Goal: Communication & Community: Share content

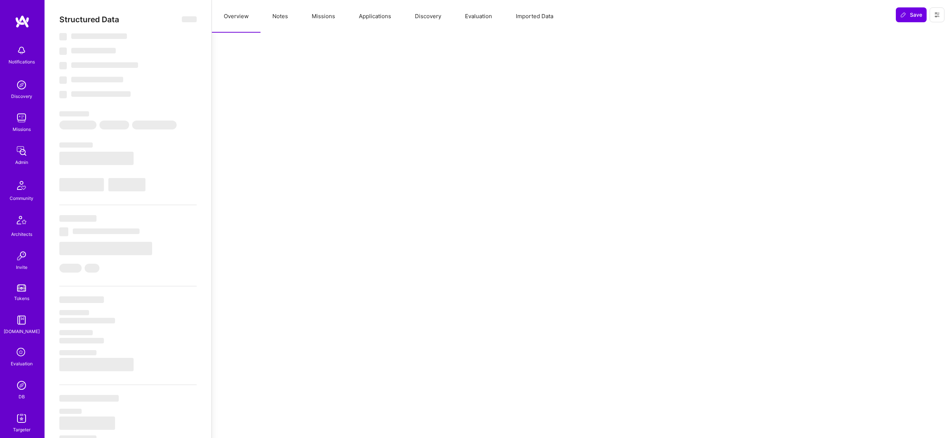
click at [325, 14] on button "Missions" at bounding box center [323, 16] width 47 height 33
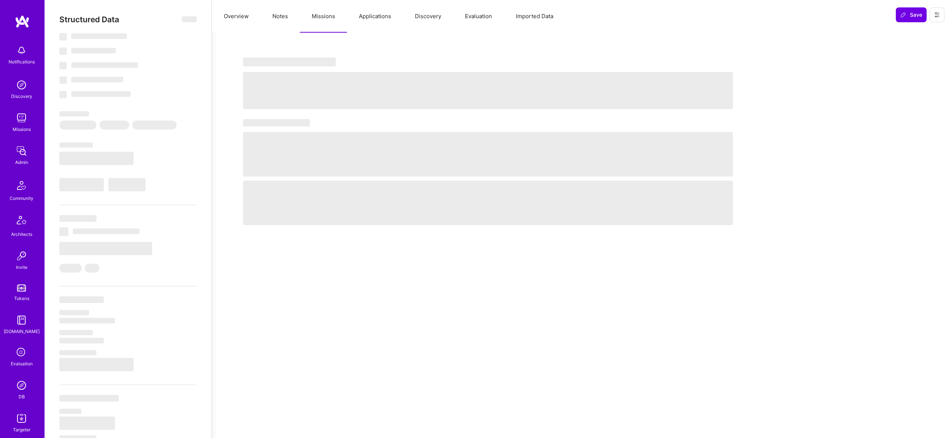
click at [325, 14] on button "Missions" at bounding box center [323, 16] width 47 height 33
select select "Right Now"
select select "7"
select select "4"
select select "7"
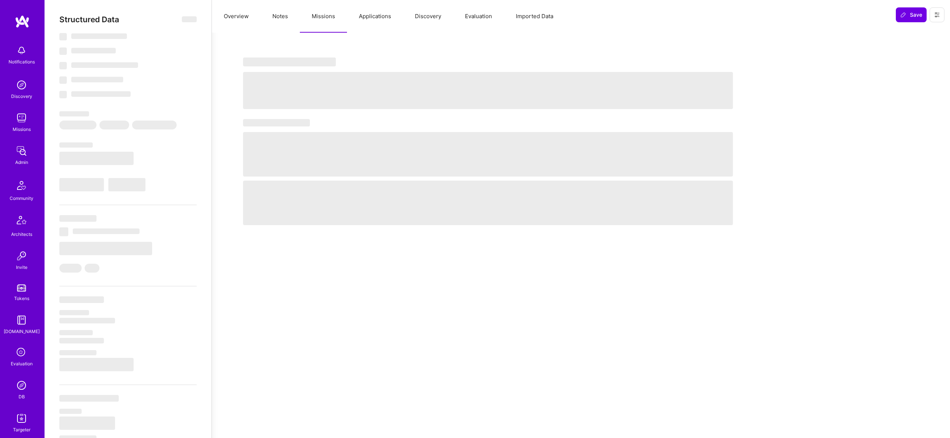
select select "7"
select select "US"
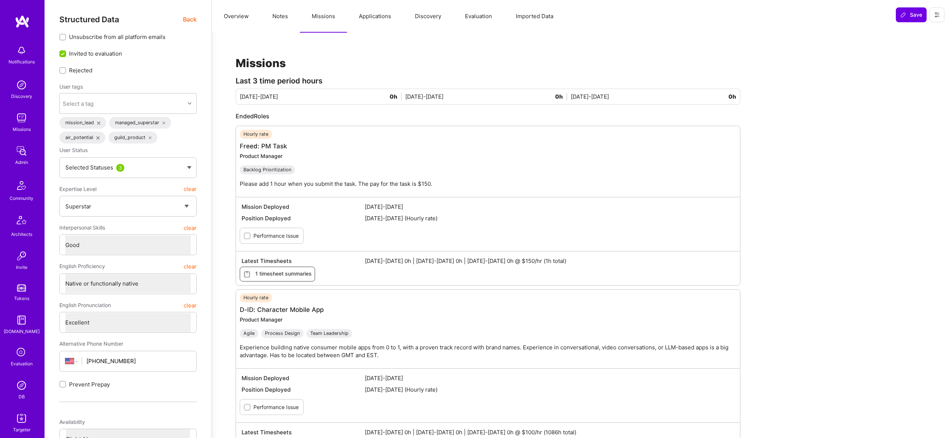
click at [281, 13] on button "Notes" at bounding box center [280, 16] width 39 height 33
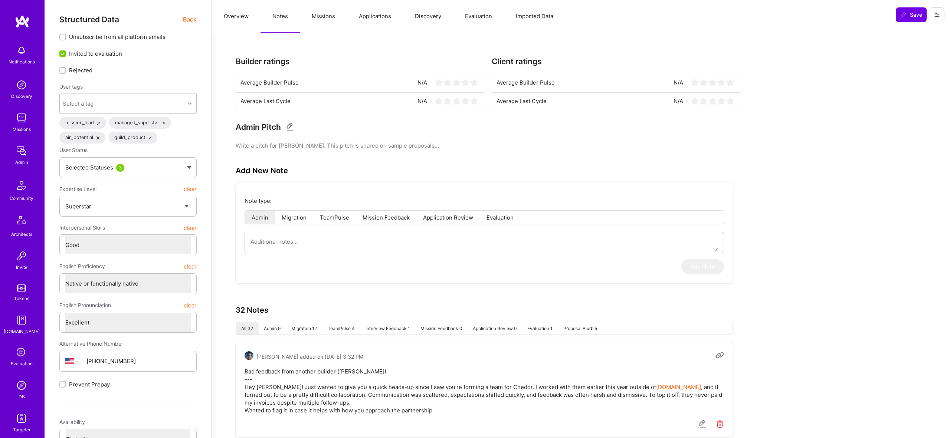
click at [366, 13] on button "Applications" at bounding box center [375, 16] width 56 height 33
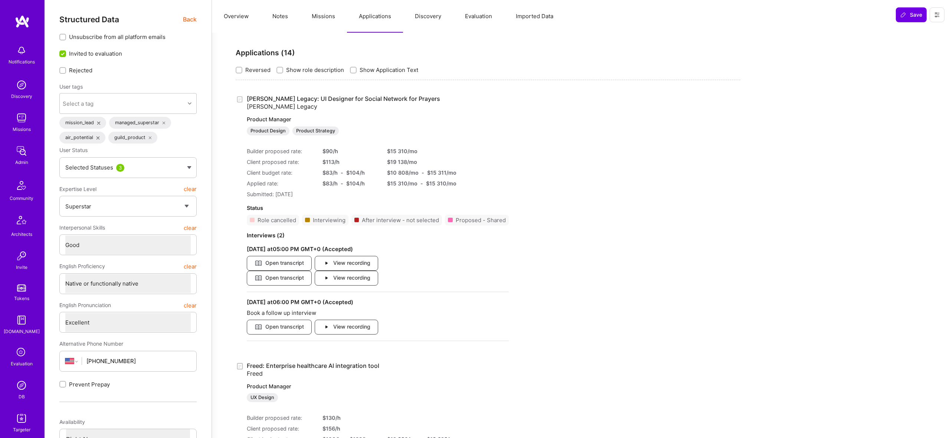
click at [438, 15] on button "Discovery" at bounding box center [428, 16] width 50 height 33
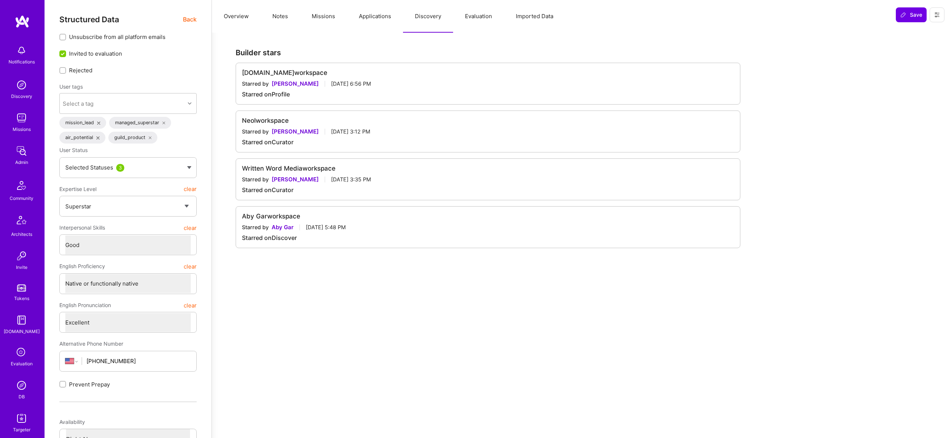
click at [490, 19] on button "Evaluation" at bounding box center [478, 16] width 51 height 33
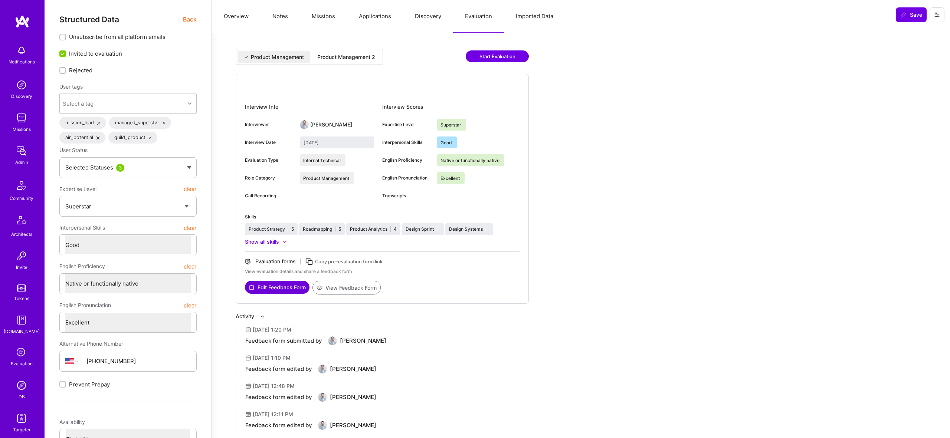
click at [410, 17] on button "Discovery" at bounding box center [428, 16] width 50 height 33
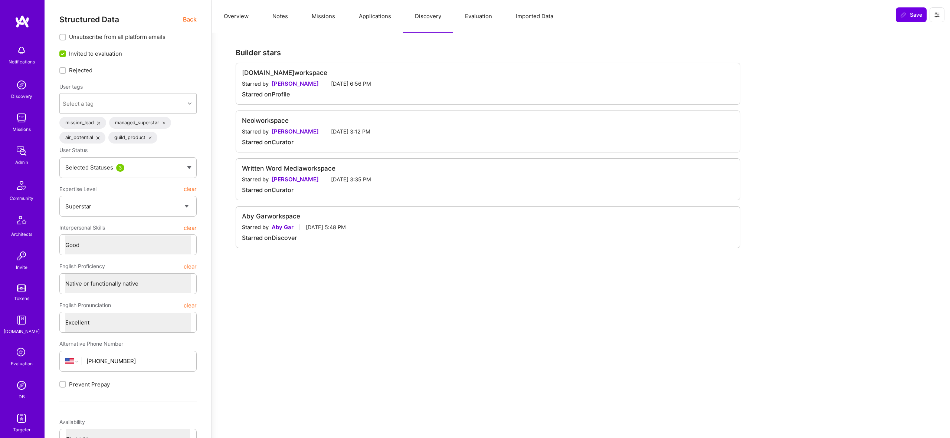
click at [317, 13] on button "Missions" at bounding box center [323, 16] width 47 height 33
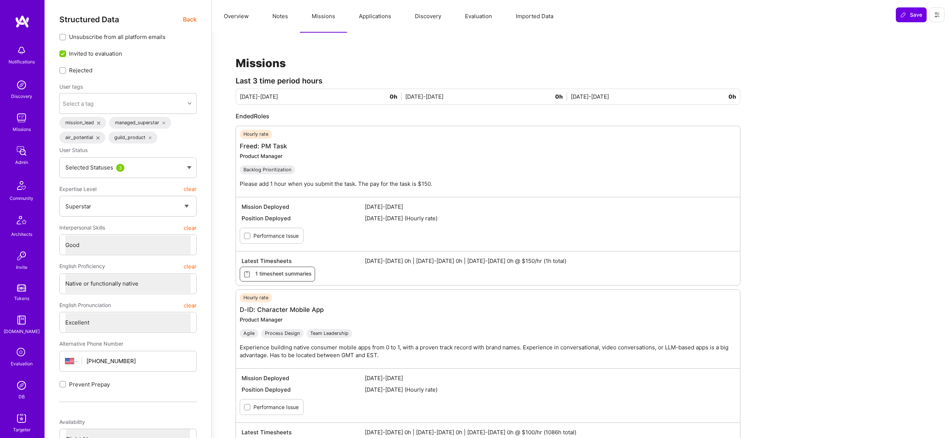
click at [265, 19] on button "Notes" at bounding box center [280, 16] width 39 height 33
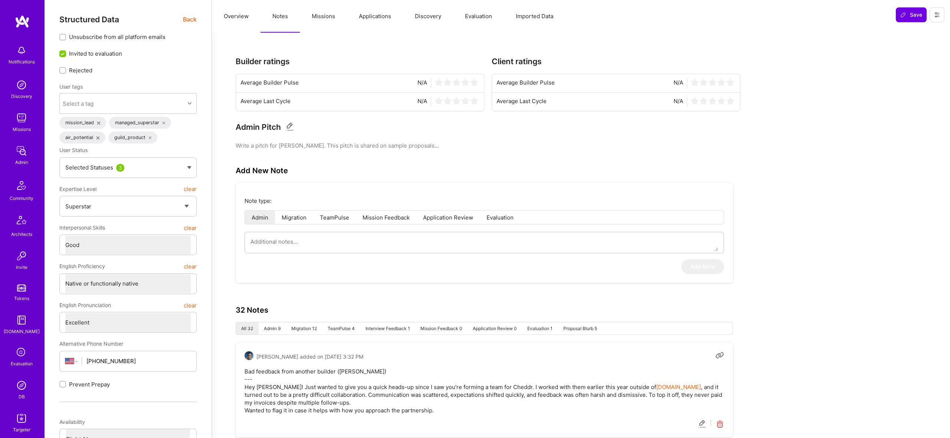
click at [245, 12] on button "Overview" at bounding box center [236, 16] width 49 height 33
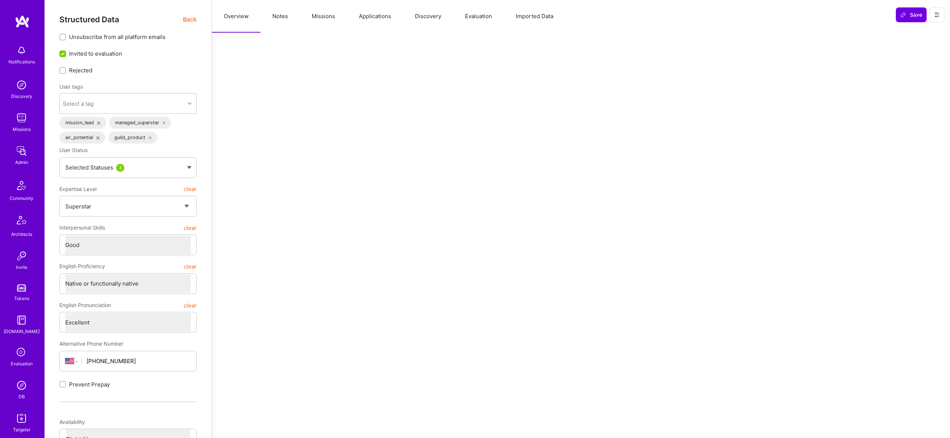
click at [277, 17] on button "Notes" at bounding box center [280, 16] width 39 height 33
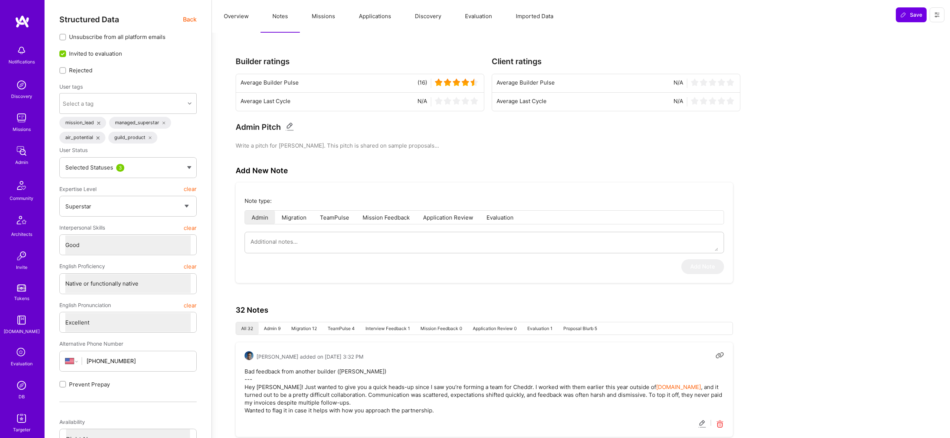
click at [323, 17] on button "Missions" at bounding box center [323, 16] width 47 height 33
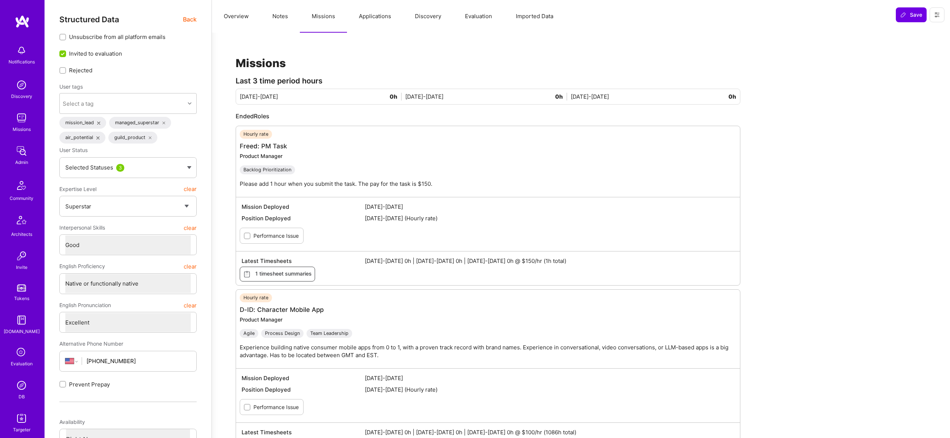
click at [359, 18] on button "Applications" at bounding box center [375, 16] width 56 height 33
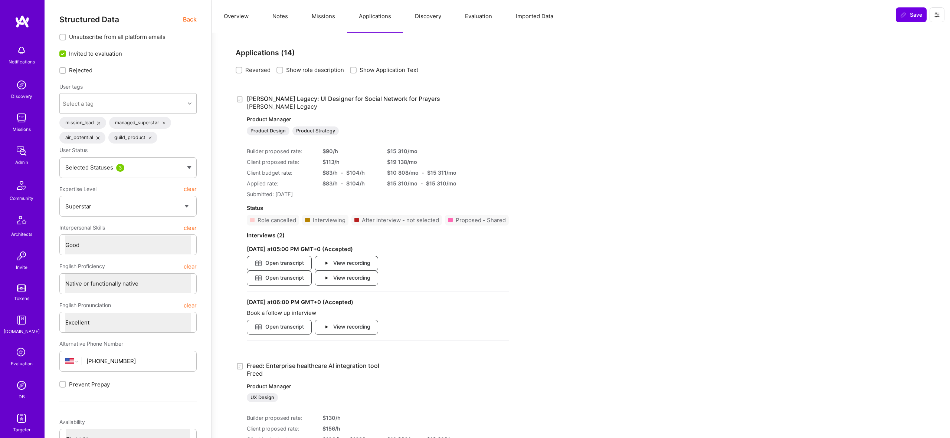
type textarea "x"
click at [309, 18] on button "Missions" at bounding box center [323, 16] width 47 height 33
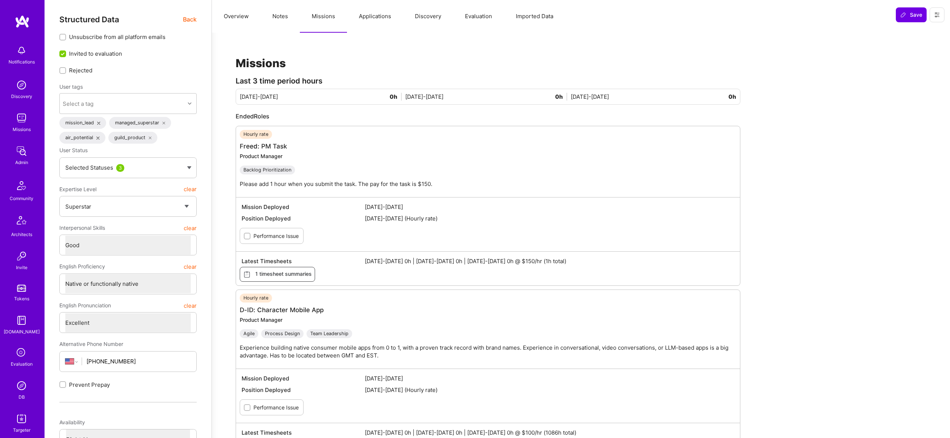
click at [377, 20] on button "Applications" at bounding box center [375, 16] width 56 height 33
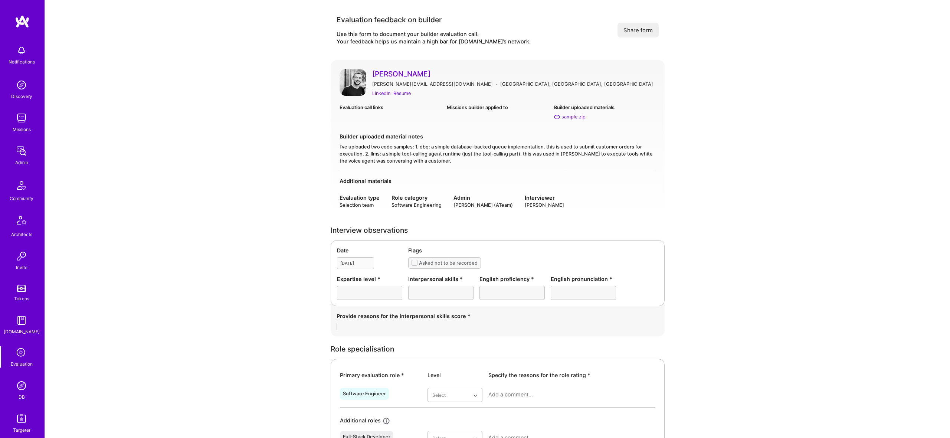
click at [28, 389] on img at bounding box center [21, 385] width 15 height 15
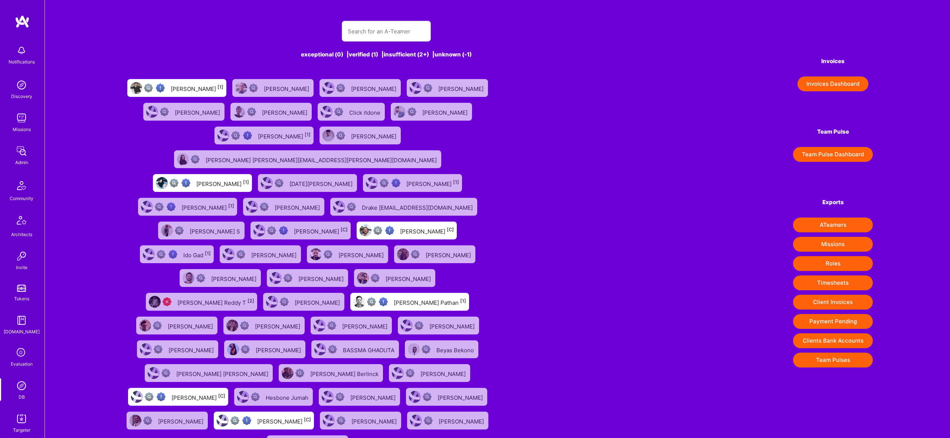
drag, startPoint x: 391, startPoint y: 17, endPoint x: 393, endPoint y: 29, distance: 12.5
click at [391, 17] on div "exceptional (0) | verified (1) | insufficient (2+) | unknown (-1) Roi Grosfeld …" at bounding box center [386, 234] width 529 height 444
click at [393, 29] on input "text" at bounding box center [386, 31] width 77 height 19
paste input "andreaskater@gmail.com"
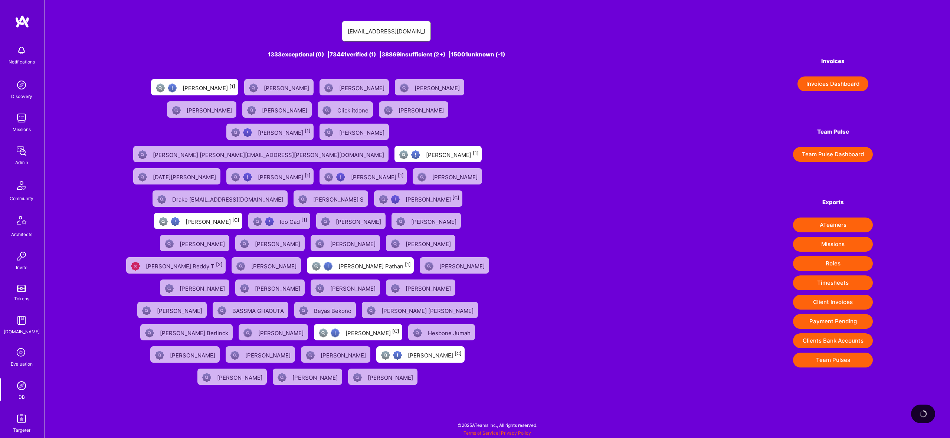
type input "andreaskater@gmail.com"
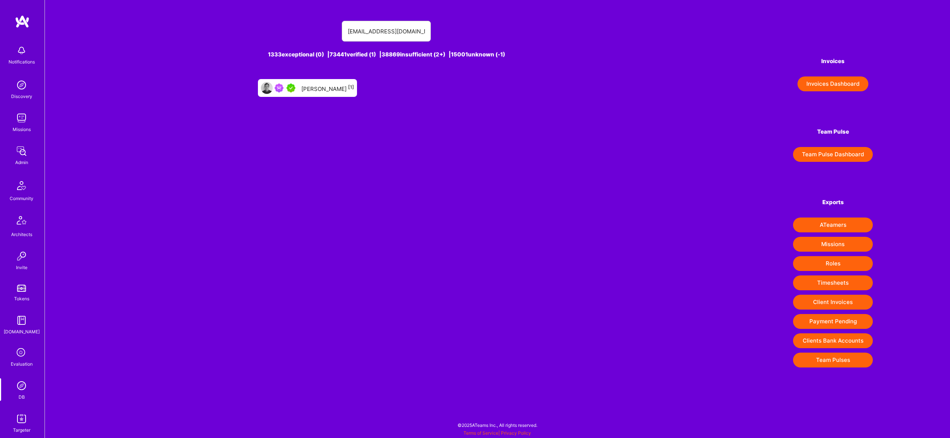
click at [325, 87] on div "Andreas Kater [1]" at bounding box center [327, 88] width 53 height 10
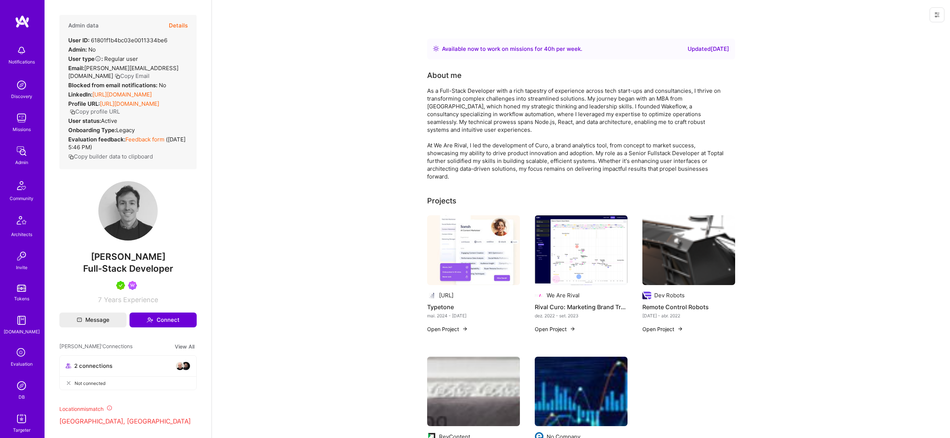
drag, startPoint x: 167, startPoint y: 26, endPoint x: 173, endPoint y: 23, distance: 6.5
click at [168, 26] on div "Admin data Details" at bounding box center [128, 26] width 120 height 22
click at [173, 23] on button "Details" at bounding box center [178, 26] width 19 height 22
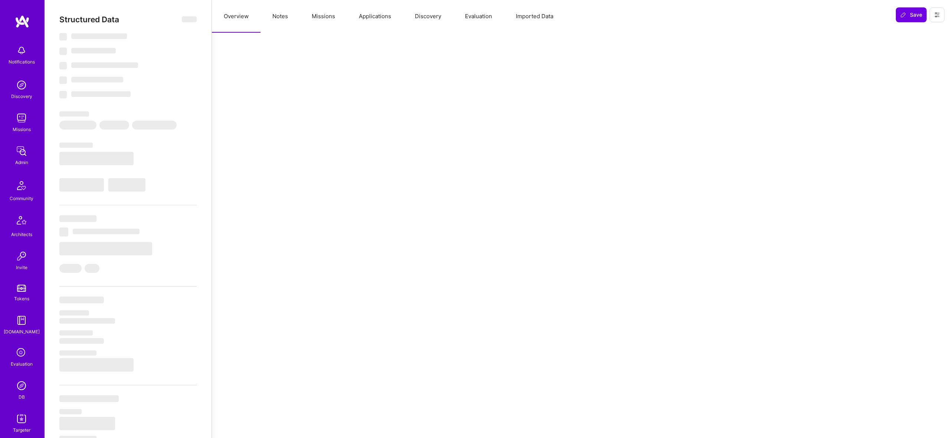
click at [328, 14] on button "Missions" at bounding box center [323, 16] width 47 height 33
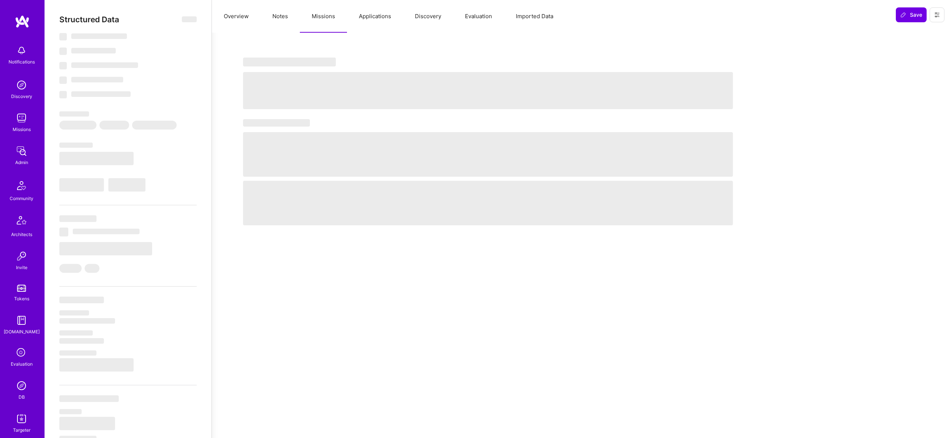
select select "Right Now"
select select "5"
select select "7"
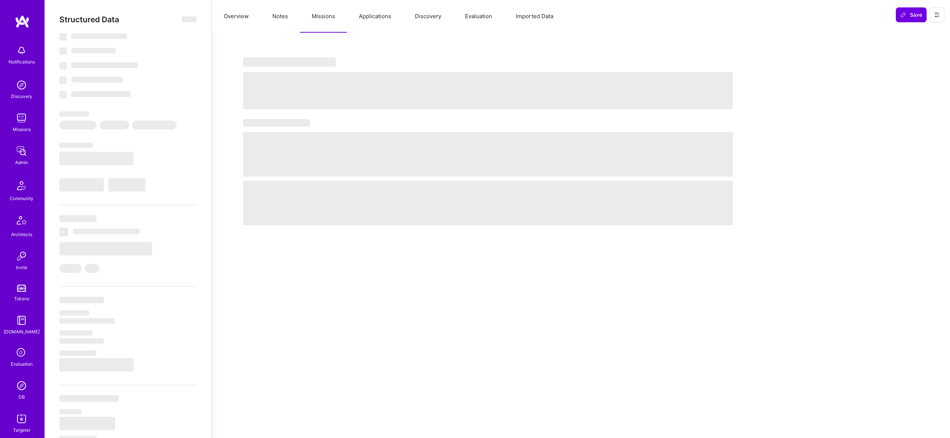
select select "GB"
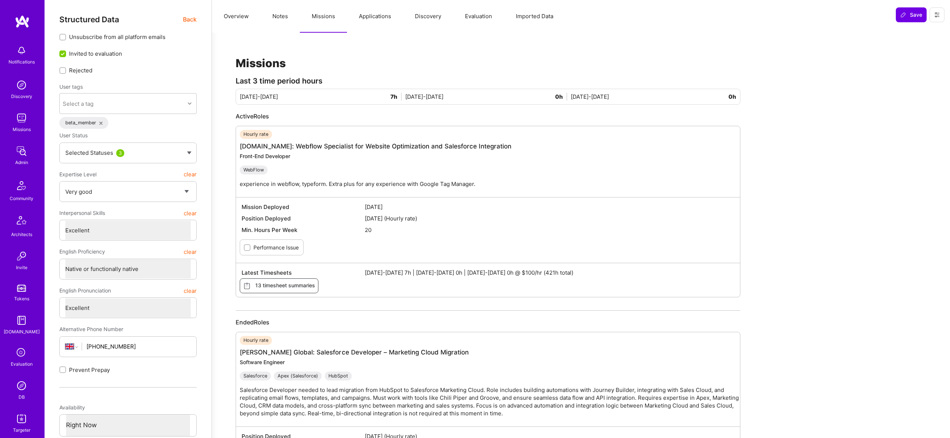
drag, startPoint x: 511, startPoint y: 167, endPoint x: 560, endPoint y: 242, distance: 89.6
click at [480, 201] on div "Hourly rate apprenticefs.com: Webflow Specialist for Website Optimization and S…" at bounding box center [488, 211] width 505 height 171
drag, startPoint x: 462, startPoint y: 269, endPoint x: 521, endPoint y: 287, distance: 62.4
click at [525, 292] on div "Latest Timesheets Jul 16-31 2025 7h | Aug 1-15 2025 0h | Aug 16-31 2025 0h @ $1…" at bounding box center [488, 280] width 504 height 34
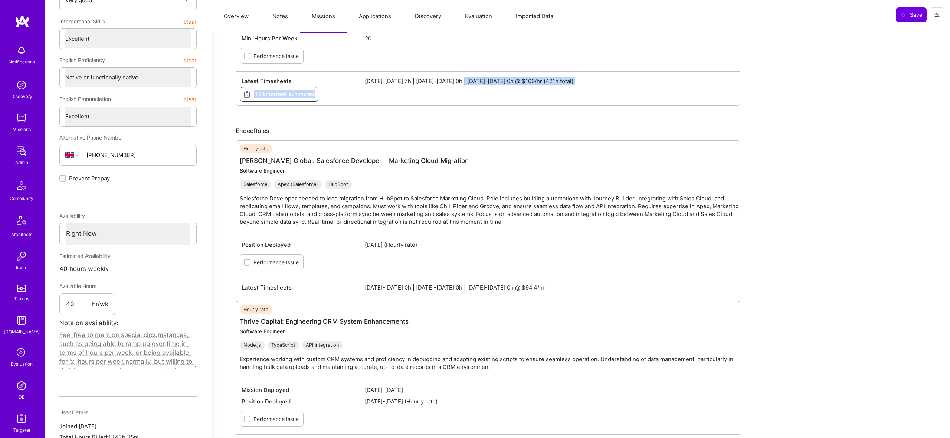
scroll to position [192, 0]
click at [470, 228] on div "Hourly rate Anderson Global: Salesforce Developer – Marketing Cloud Migration S…" at bounding box center [492, 187] width 504 height 87
drag, startPoint x: 442, startPoint y: 220, endPoint x: 474, endPoint y: 243, distance: 39.0
click at [474, 243] on div "Hourly rate Anderson Global: Salesforce Developer – Marketing Cloud Migration S…" at bounding box center [488, 218] width 505 height 157
click at [517, 274] on div "Position Deployed May 20 2025 (Hourly rate) Performance Issue" at bounding box center [488, 256] width 504 height 43
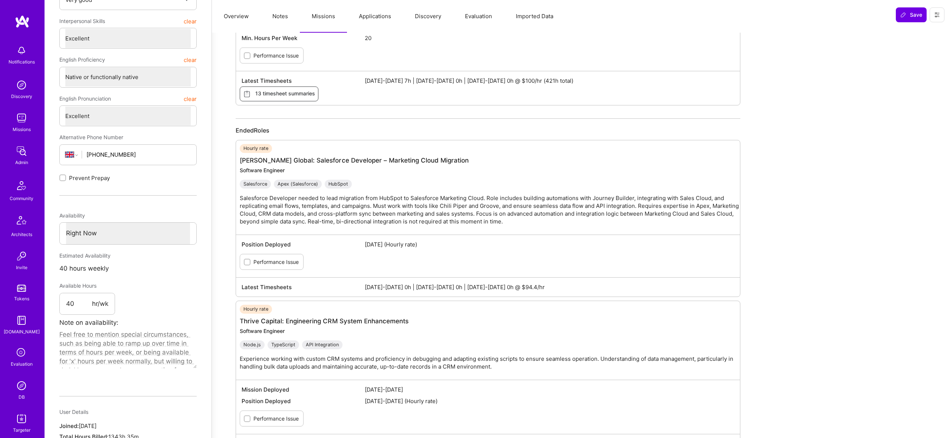
drag, startPoint x: 516, startPoint y: 284, endPoint x: 537, endPoint y: 294, distance: 23.2
click at [517, 284] on span "Jul 16-31 2025 0h | Aug 1-15 2025 0h | Aug 16-31 2025 0h @ $94.4/hr" at bounding box center [550, 287] width 370 height 8
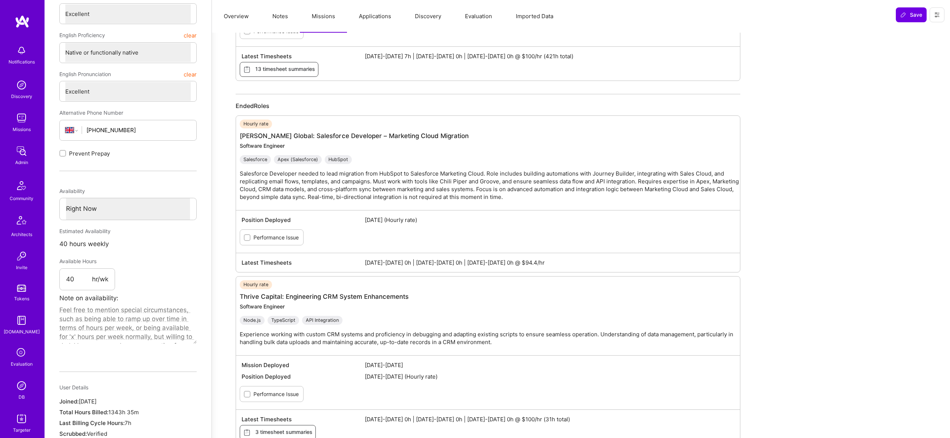
scroll to position [0, 0]
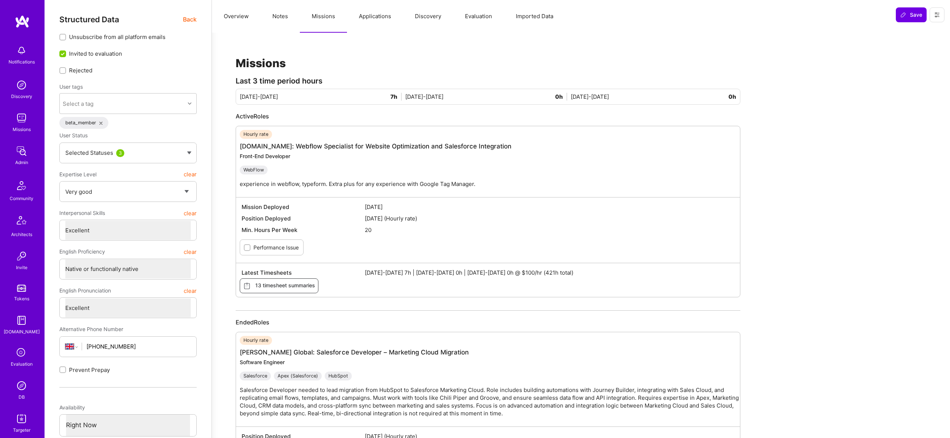
click at [376, 18] on button "Applications" at bounding box center [375, 16] width 56 height 33
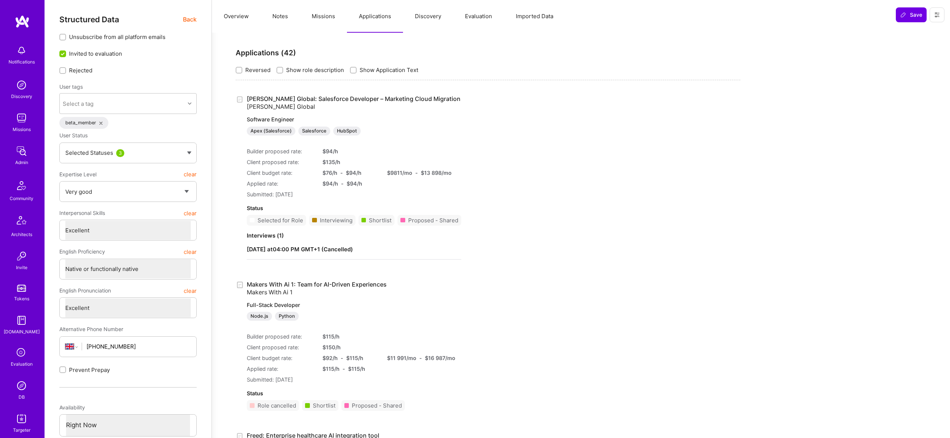
scroll to position [0, 0]
click at [325, 15] on button "Missions" at bounding box center [323, 16] width 47 height 33
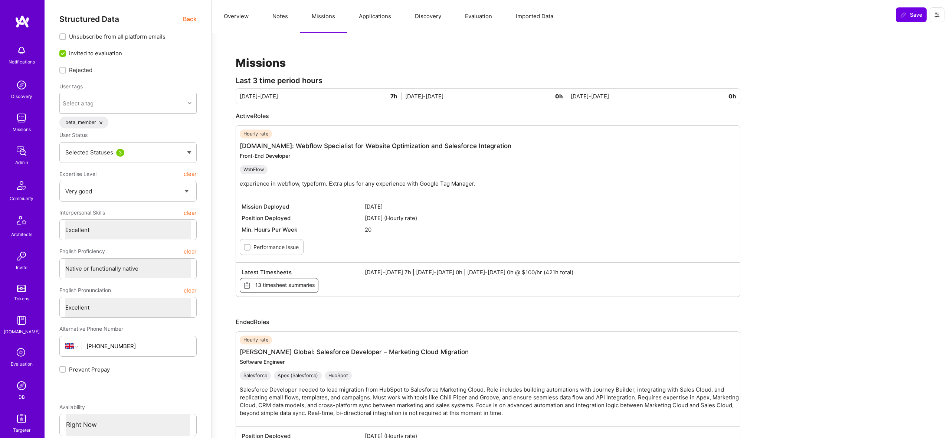
click at [182, 17] on div "Structured Data Back" at bounding box center [127, 18] width 137 height 9
click at [189, 19] on span "Back" at bounding box center [190, 18] width 14 height 9
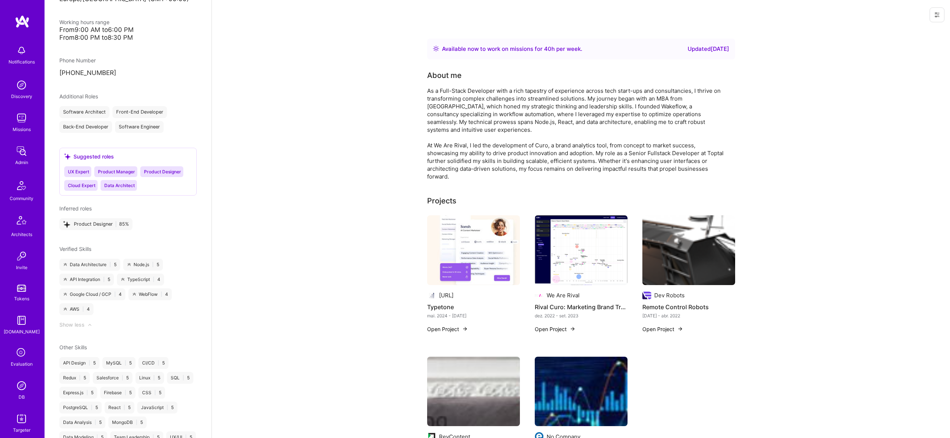
scroll to position [0, 0]
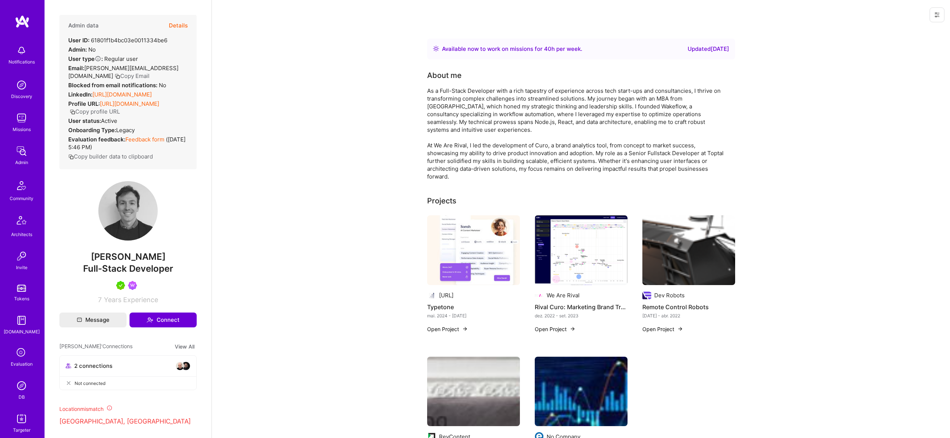
click at [194, 1] on div "Admin data Details User ID: 61801f1b4bc03e0011334be6 Admin: No User type Regula…" at bounding box center [128, 219] width 167 height 438
click at [185, 19] on button "Details" at bounding box center [178, 26] width 19 height 22
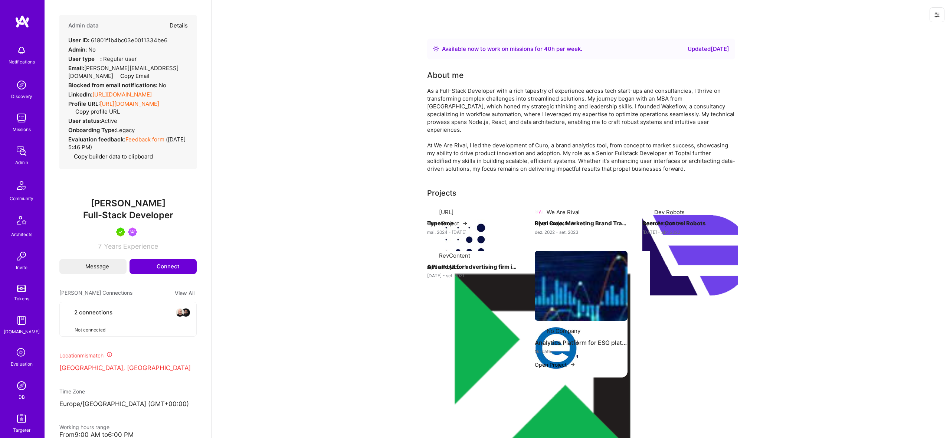
type textarea "x"
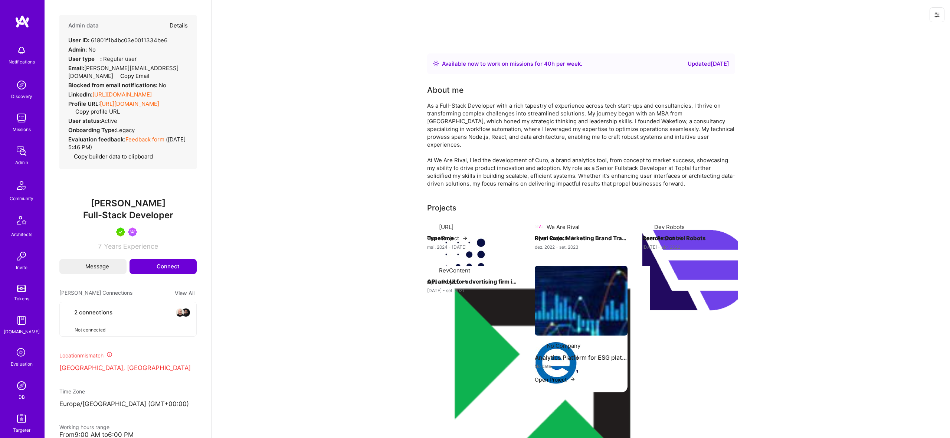
select select "5"
select select "7"
select select "GB"
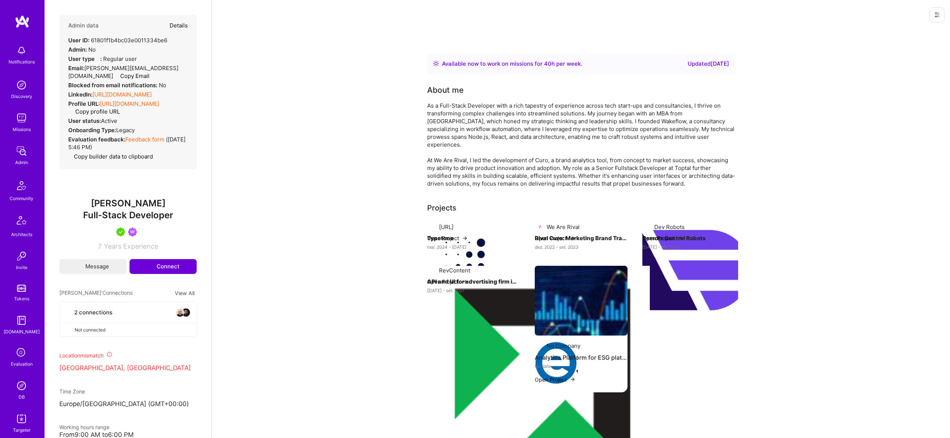
select select "Right Now"
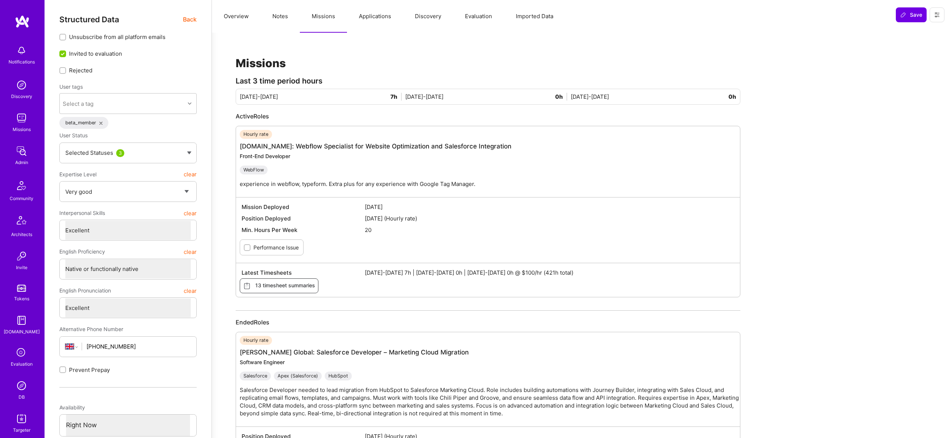
click at [353, 20] on button "Applications" at bounding box center [375, 16] width 56 height 33
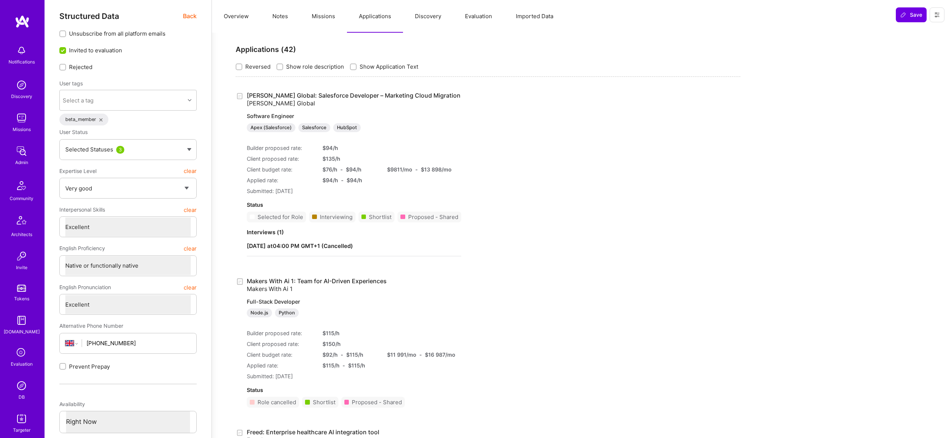
scroll to position [2, 0]
click at [336, 281] on link "Makers With Ai 1: Team for AI-Driven Experiences Makers With Ai 1 Full-Stack De…" at bounding box center [345, 298] width 196 height 40
click at [314, 93] on link "Anderson Global: Salesforce Developer – Marketing Cloud Migration Anderson Glob…" at bounding box center [354, 112] width 215 height 40
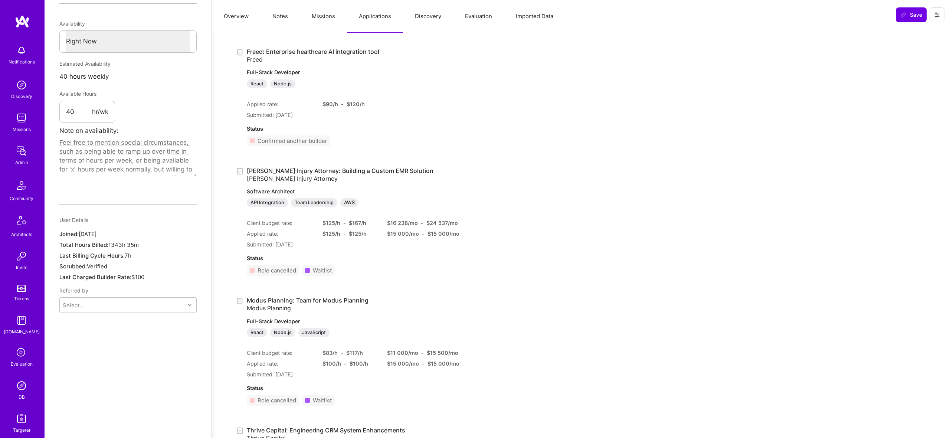
scroll to position [0, 0]
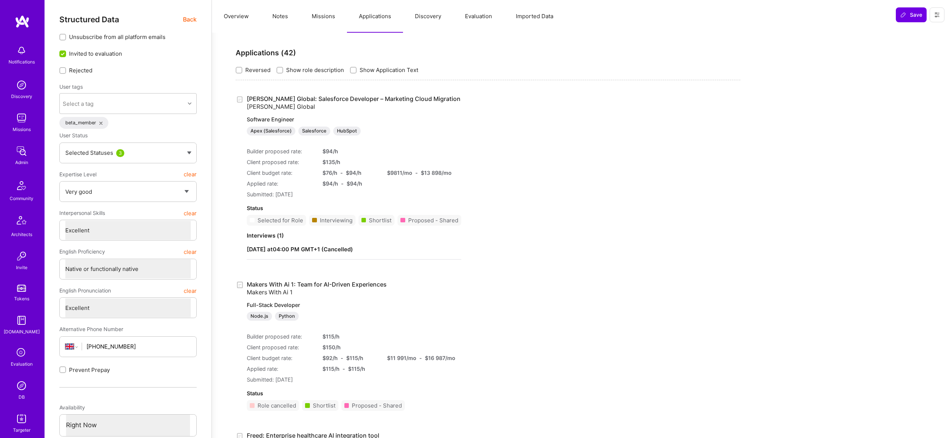
click at [191, 22] on span "Back" at bounding box center [190, 19] width 14 height 9
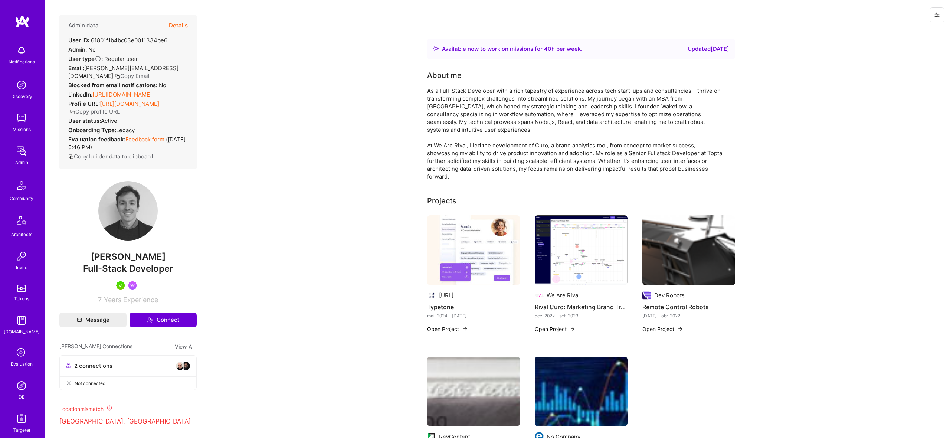
click at [176, 23] on button "Details" at bounding box center [178, 26] width 19 height 22
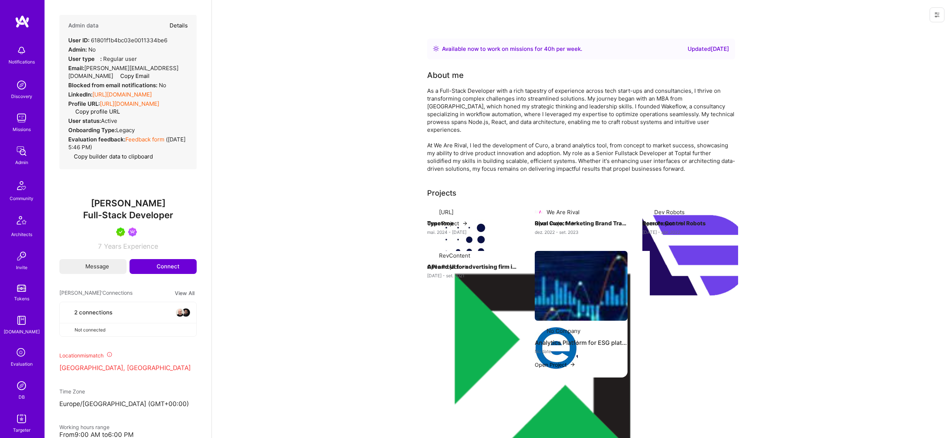
type textarea "x"
select select "5"
select select "7"
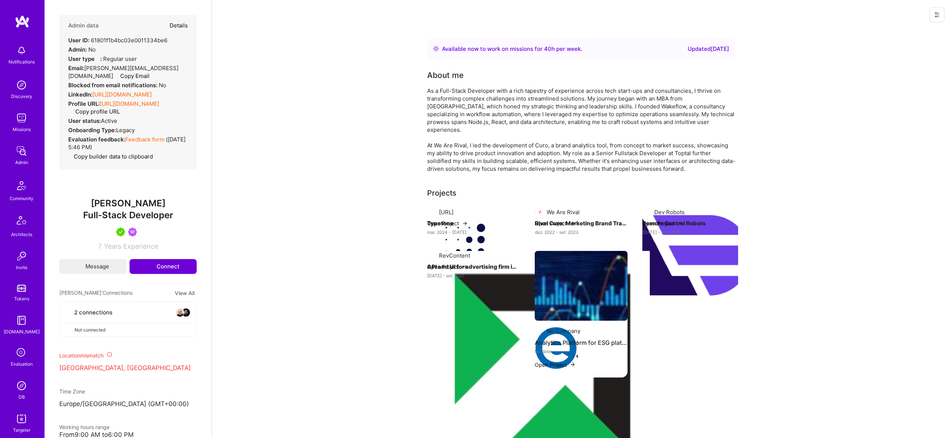
select select "GB"
select select "Right Now"
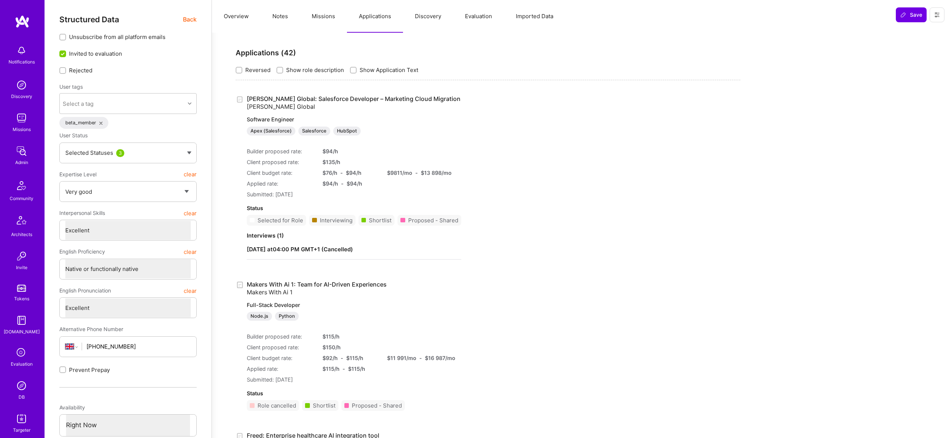
click at [21, 152] on img at bounding box center [21, 151] width 15 height 15
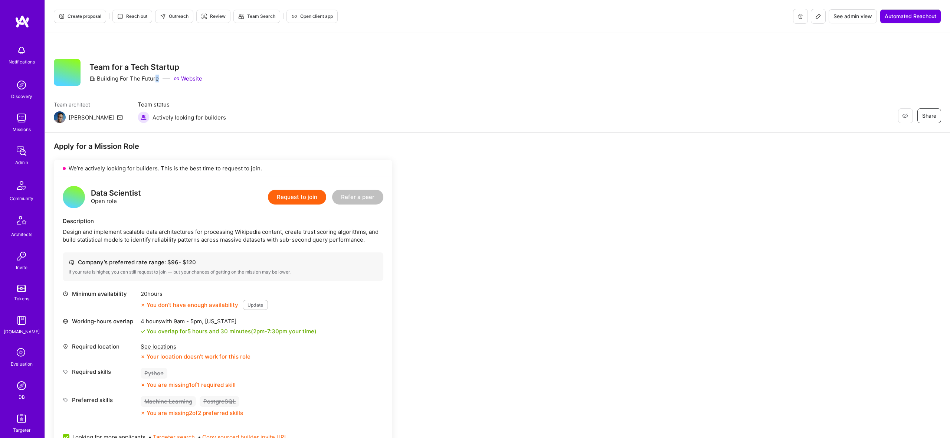
drag, startPoint x: 155, startPoint y: 80, endPoint x: 101, endPoint y: 84, distance: 54.3
click at [101, 84] on div "Team for a Tech Startup Building For The Future Website" at bounding box center [145, 72] width 113 height 27
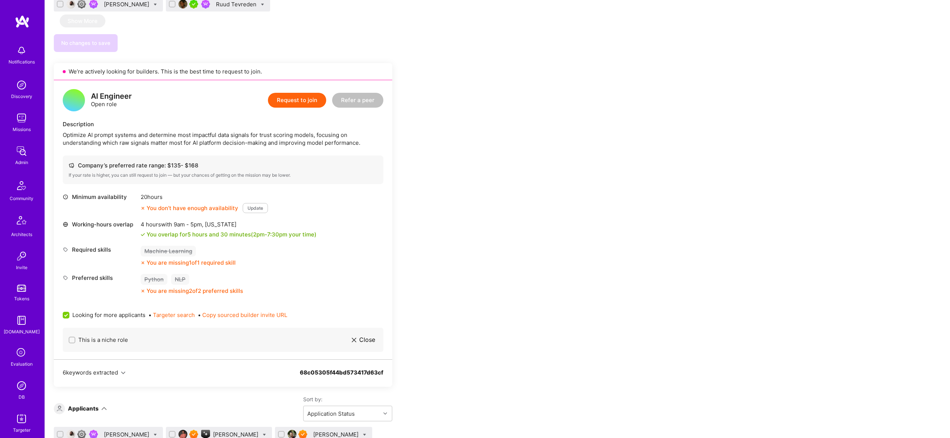
scroll to position [554, 0]
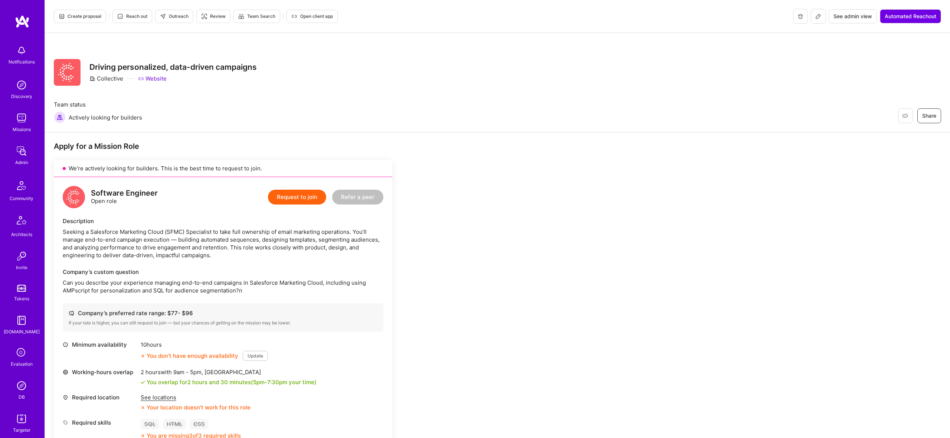
click at [173, 295] on div "Software Engineer Open role Request to join Refer a peer Description Seeking a …" at bounding box center [223, 340] width 338 height 327
click at [86, 11] on button "Create proposal" at bounding box center [80, 16] width 52 height 13
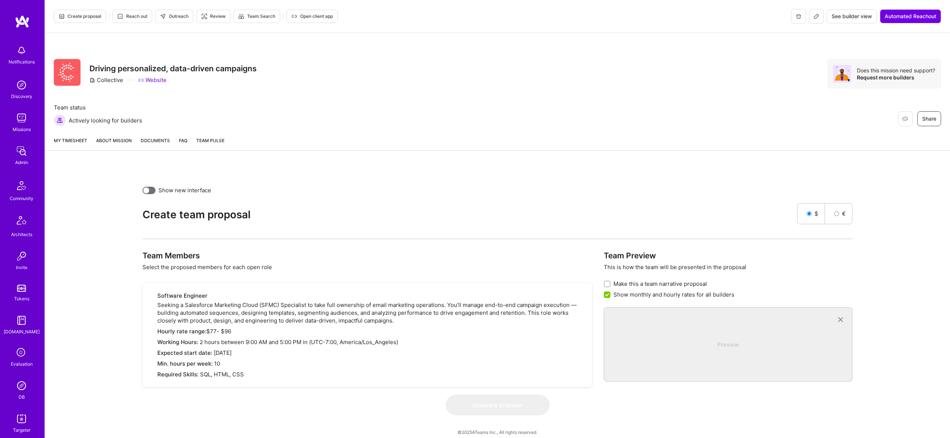
scroll to position [7, 0]
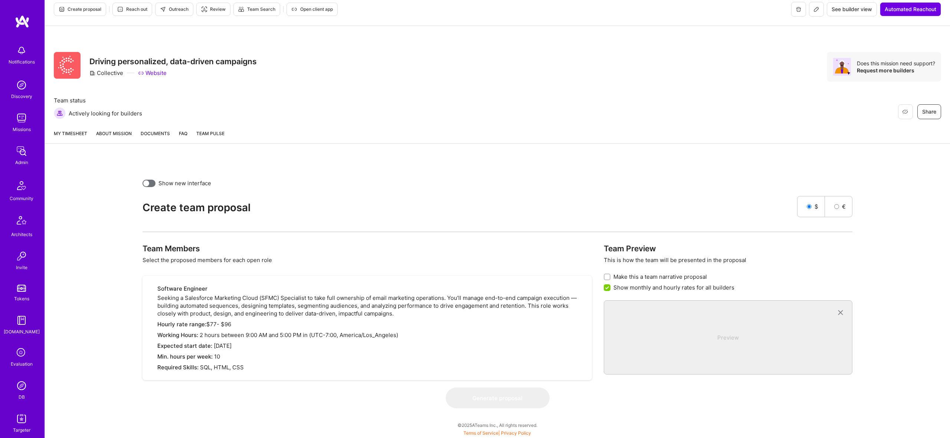
click at [106, 129] on div "My timesheet About Mission Documents FAQ Team Pulse" at bounding box center [497, 134] width 905 height 20
click at [111, 131] on link "About Mission" at bounding box center [114, 137] width 36 height 14
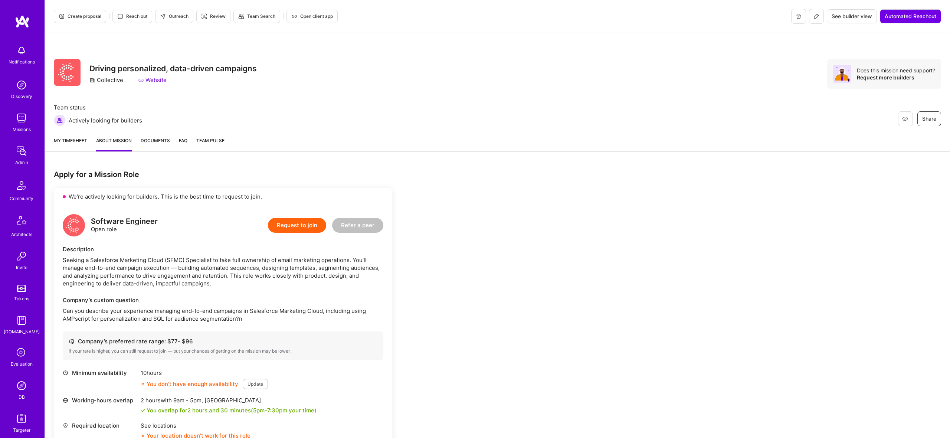
click at [127, 19] on span "Reach out" at bounding box center [132, 16] width 30 height 7
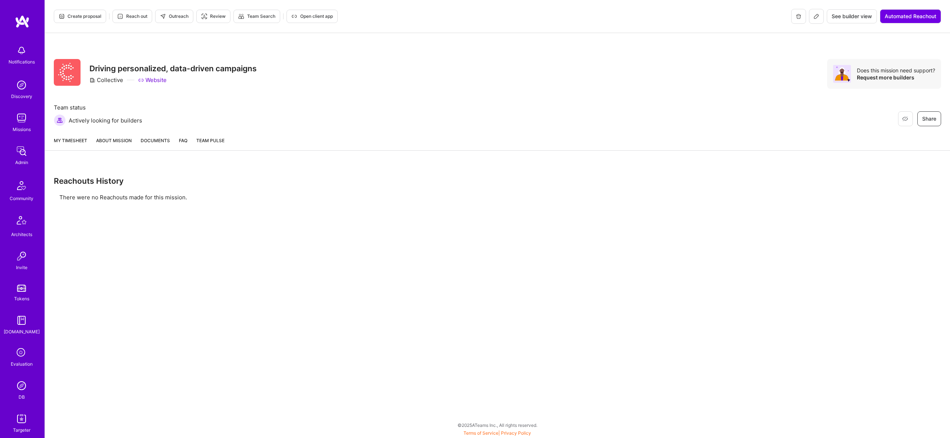
click at [165, 14] on icon at bounding box center [163, 16] width 4 height 4
click at [75, 132] on div "My timesheet About Mission Documents FAQ Team Pulse" at bounding box center [497, 141] width 905 height 20
click at [81, 146] on link "My timesheet" at bounding box center [70, 144] width 33 height 14
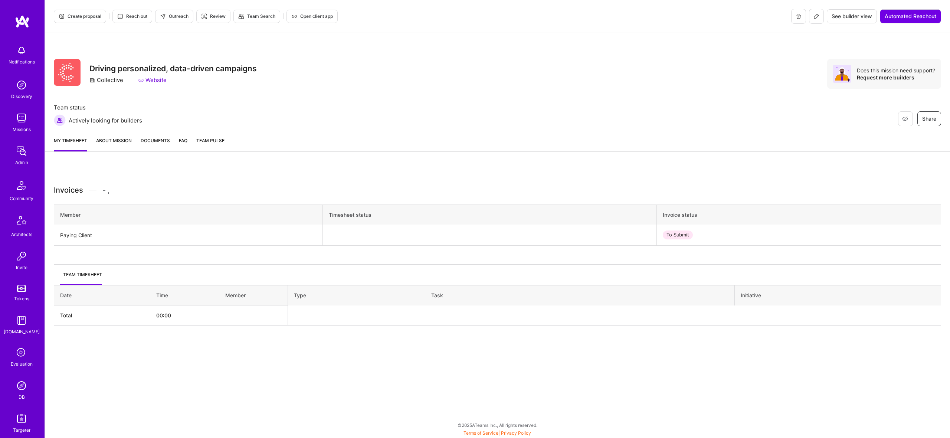
click at [104, 138] on link "About Mission" at bounding box center [114, 144] width 36 height 15
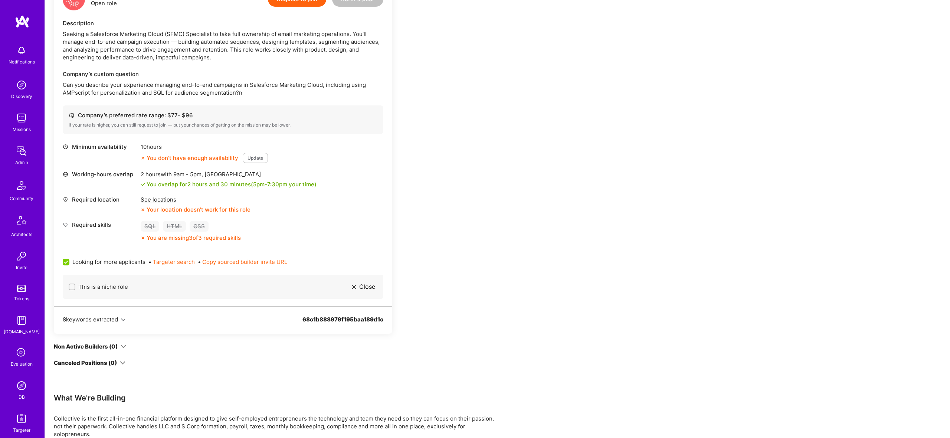
scroll to position [445, 0]
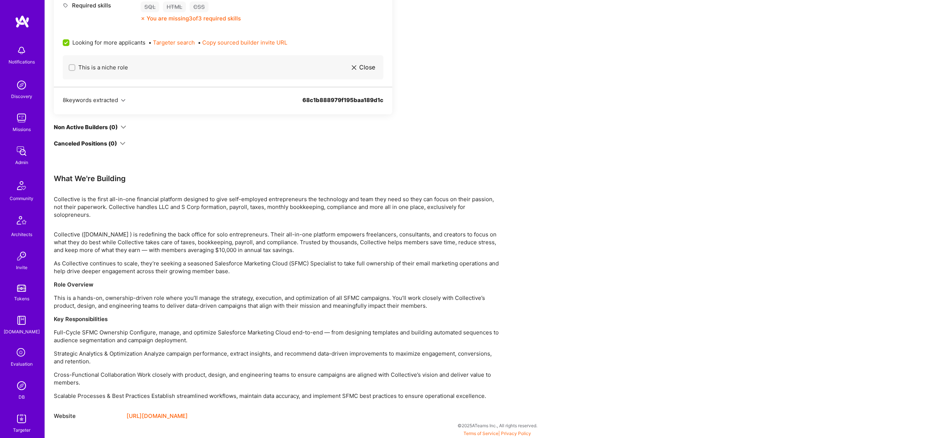
click at [121, 409] on div "Apply for a Mission Role We’re actively looking for builders. This is the best …" at bounding box center [276, 72] width 445 height 696
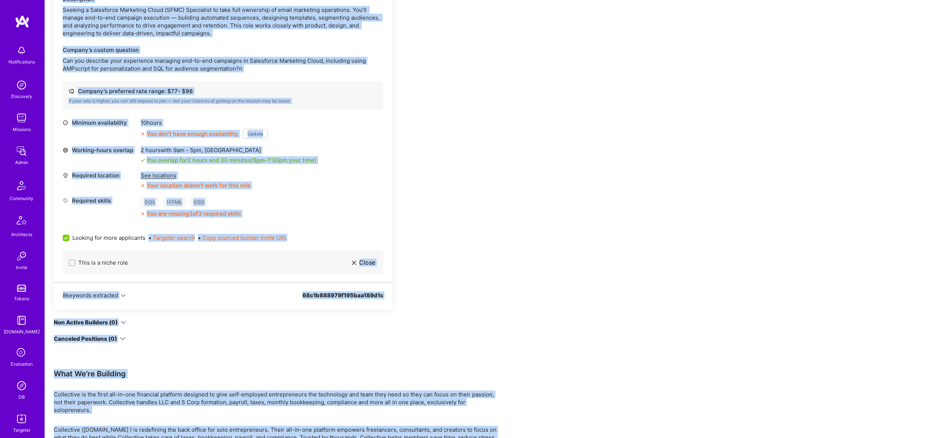
scroll to position [0, 0]
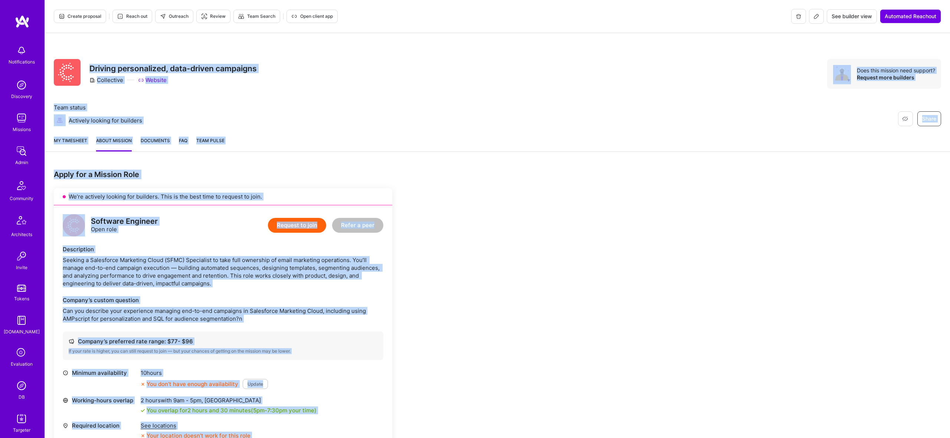
drag, startPoint x: 116, startPoint y: 404, endPoint x: 200, endPoint y: 35, distance: 378.8
click at [91, 65] on div "Create proposal Reach out Outreach Review Team Search Open client app See build…" at bounding box center [498, 442] width 906 height 884
copy div "Driving personalized, data-driven campaigns Collective Website Does this missio…"
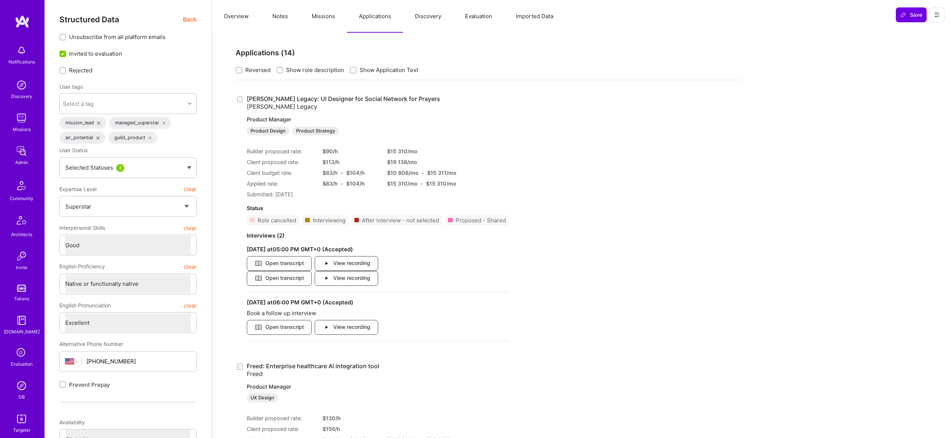
select select "7"
select select "4"
select select "7"
select select "US"
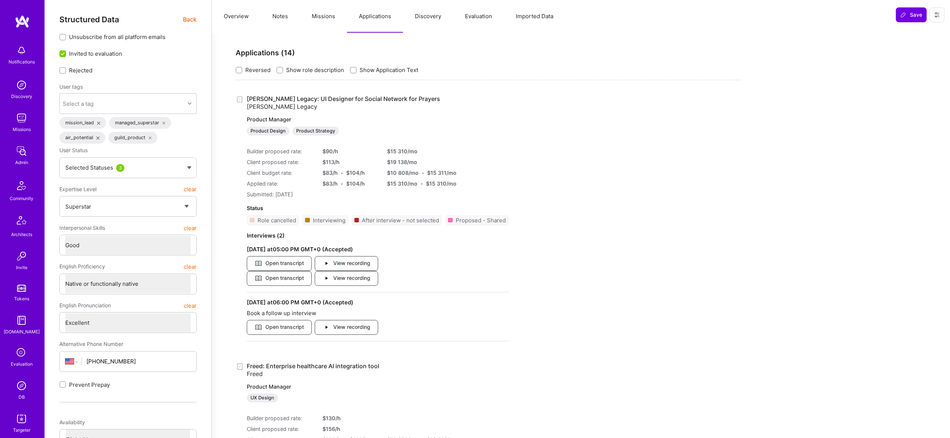
select select "Right Now"
click at [186, 17] on span "Back" at bounding box center [190, 19] width 14 height 9
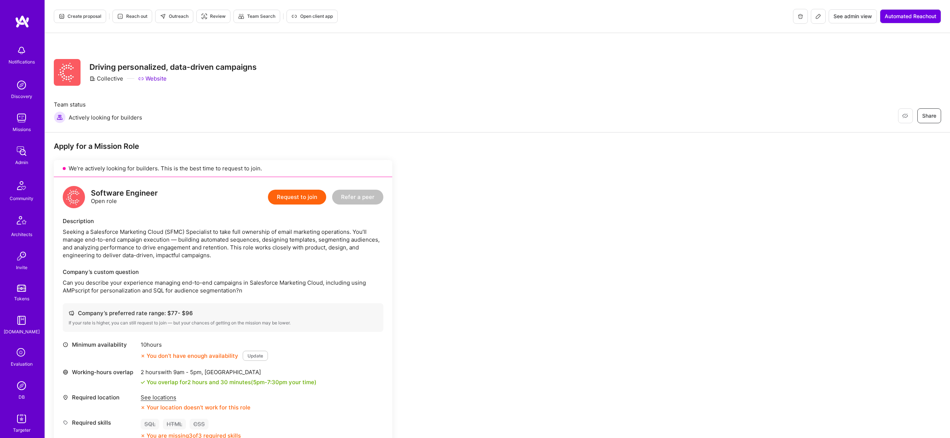
click at [168, 15] on span "Outreach" at bounding box center [174, 16] width 29 height 7
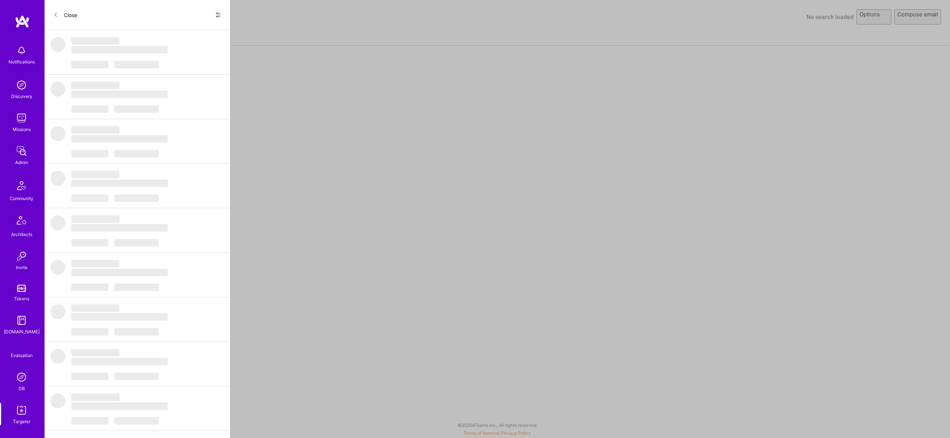
select select "rich-reachout"
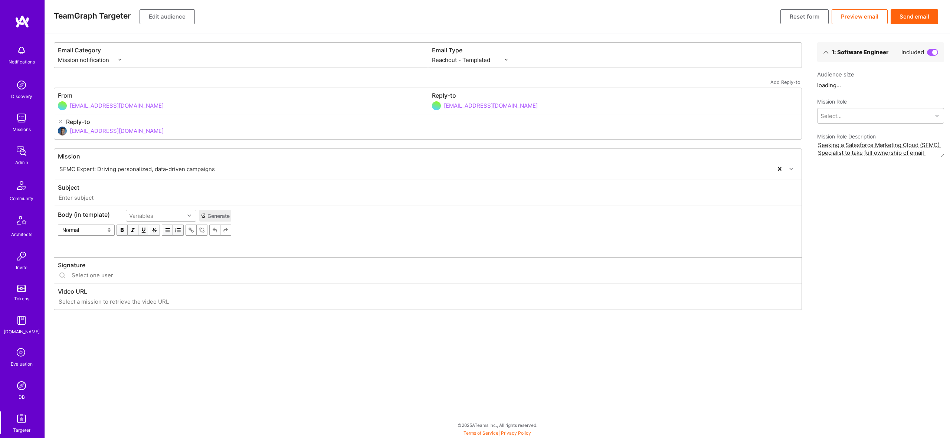
type input "[DOMAIN_NAME] // SFMC Expert: Driving personalized, data-driven campaigns"
type input "[EMAIL_ADDRESS][DOMAIN_NAME]"
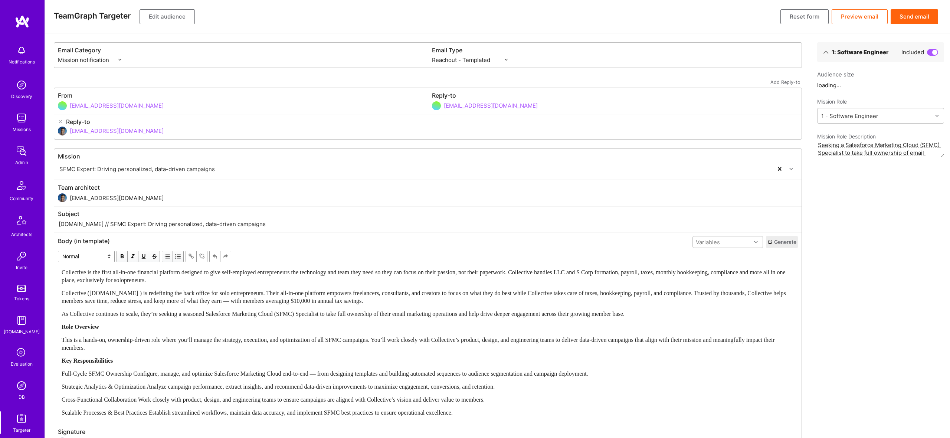
click at [240, 318] on div "Collective is the first all-in-one financial platform designed to give self-emp…" at bounding box center [428, 342] width 733 height 148
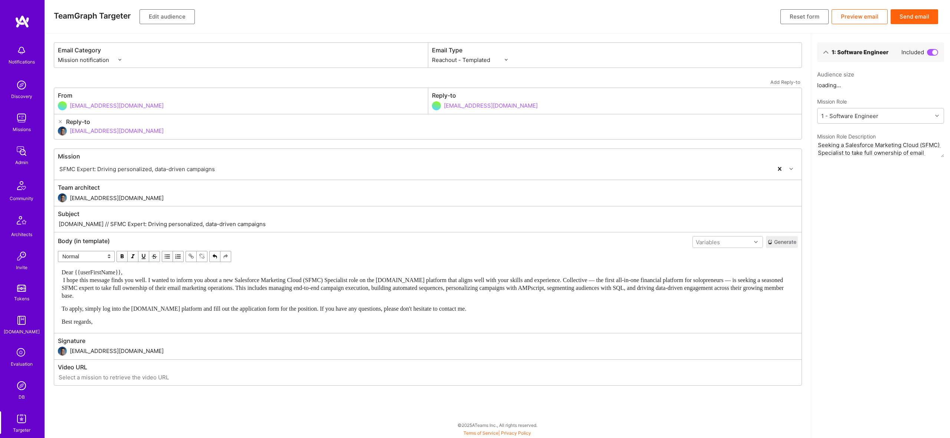
click at [141, 274] on div "Dear {{userFirstName}}, I hope this message finds you well. I wanted to inform …" at bounding box center [428, 283] width 733 height 31
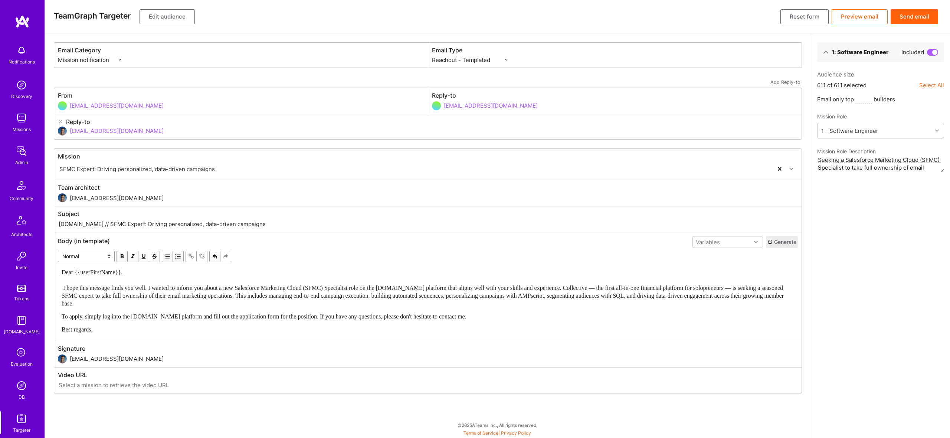
drag, startPoint x: 86, startPoint y: 224, endPoint x: 313, endPoint y: 224, distance: 227.5
click at [313, 224] on input "[DOMAIN_NAME] // SFMC Expert: Driving personalized, data-driven campaigns" at bounding box center [428, 224] width 740 height 9
paste input "New SFMC Specialist role on [DOMAIN_NAME]"
type input "[DOMAIN_NAME] // New SFMC Specialist role on [DOMAIN_NAME]"
click at [65, 284] on span "Dear {{userFirstName}}, I hope this message finds you well. I wanted to inform …" at bounding box center [424, 287] width 724 height 37
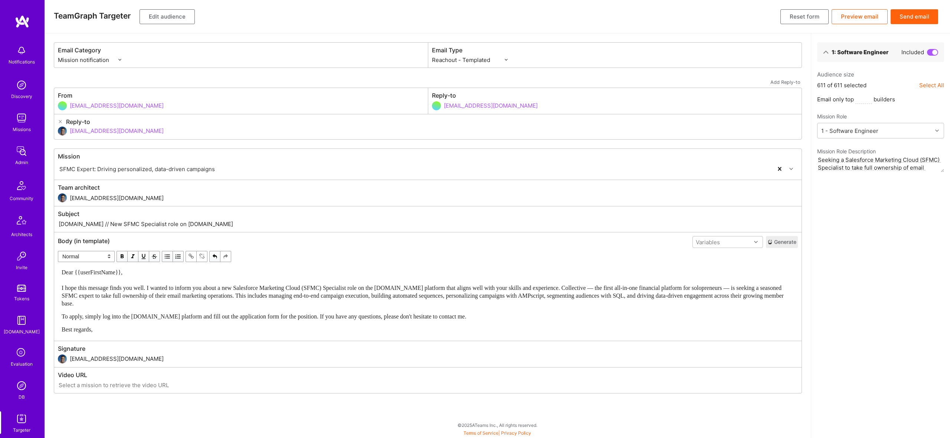
click at [157, 13] on button "Edit audience" at bounding box center [167, 16] width 55 height 15
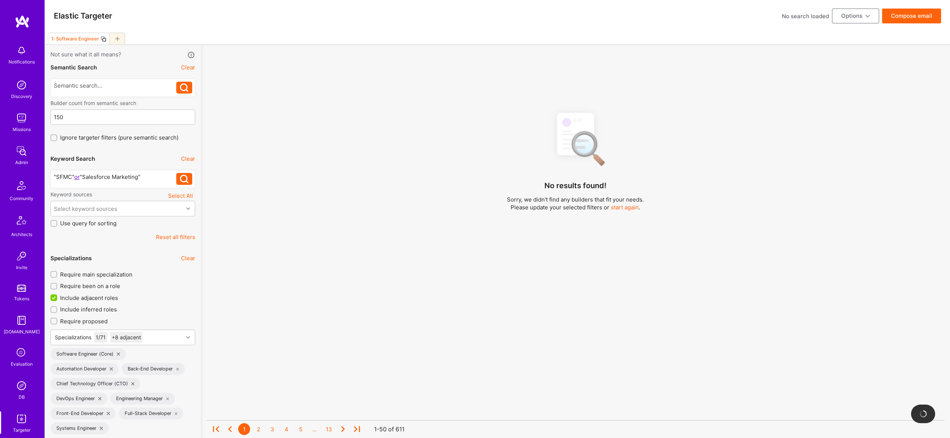
scroll to position [3, 0]
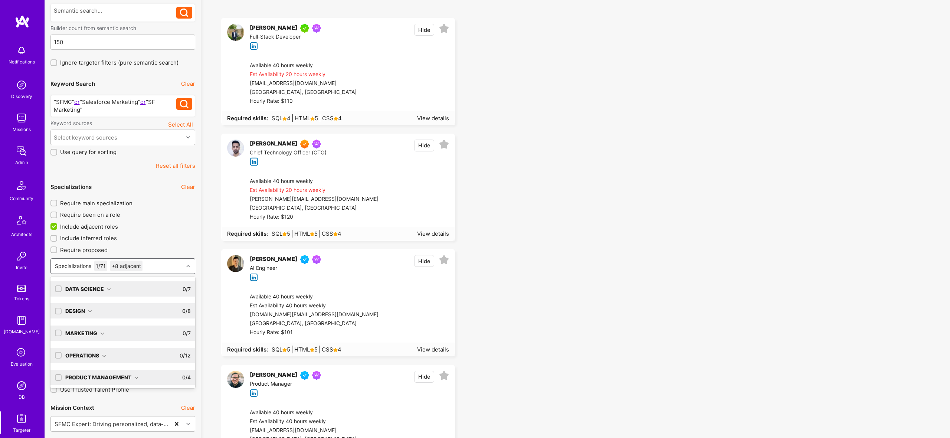
click at [153, 262] on div "Specializations 1 / 71 +8 adjacent" at bounding box center [117, 266] width 132 height 15
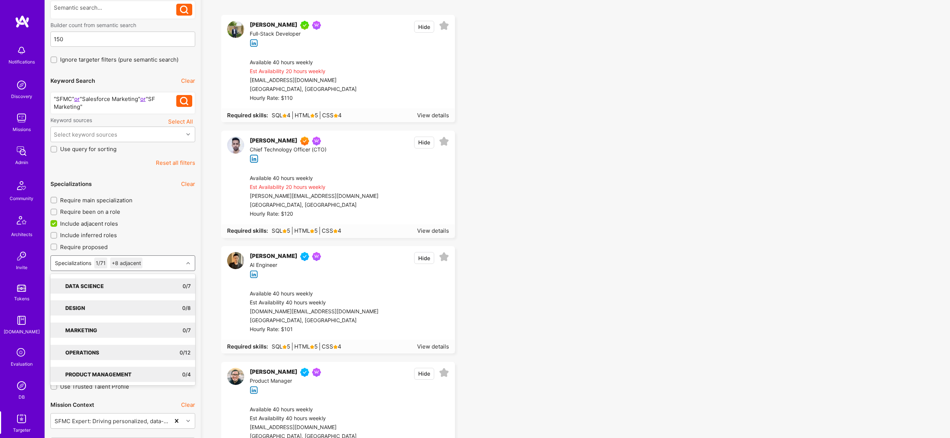
click at [169, 232] on label "Include inferred roles" at bounding box center [122, 235] width 145 height 8
click at [57, 233] on input "Include inferred roles" at bounding box center [54, 235] width 5 height 5
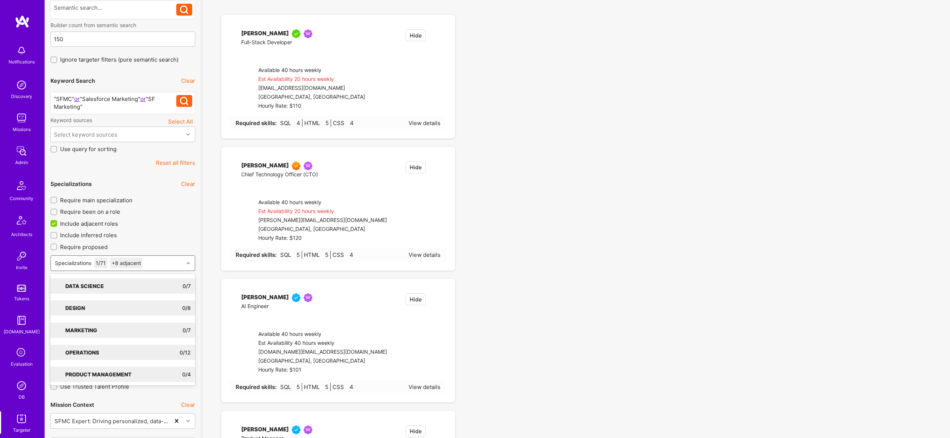
checkbox input "true"
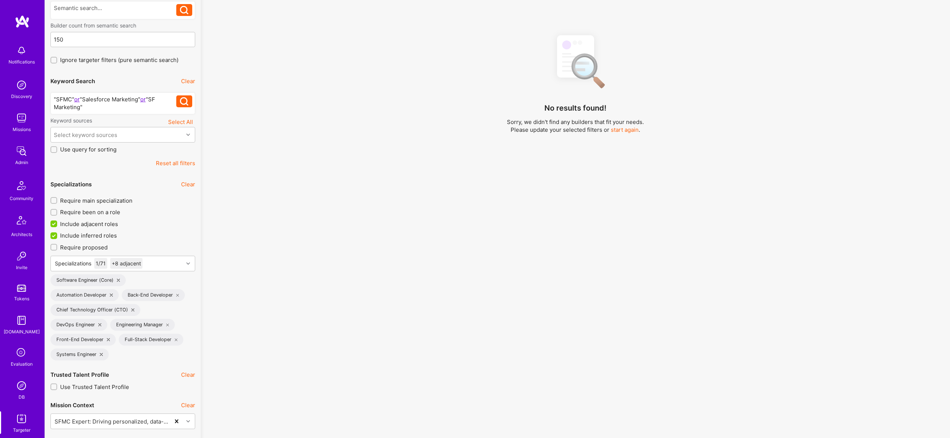
click at [89, 226] on span "Include adjacent roles" at bounding box center [89, 224] width 58 height 8
click at [58, 226] on input "Include adjacent roles" at bounding box center [54, 224] width 7 height 7
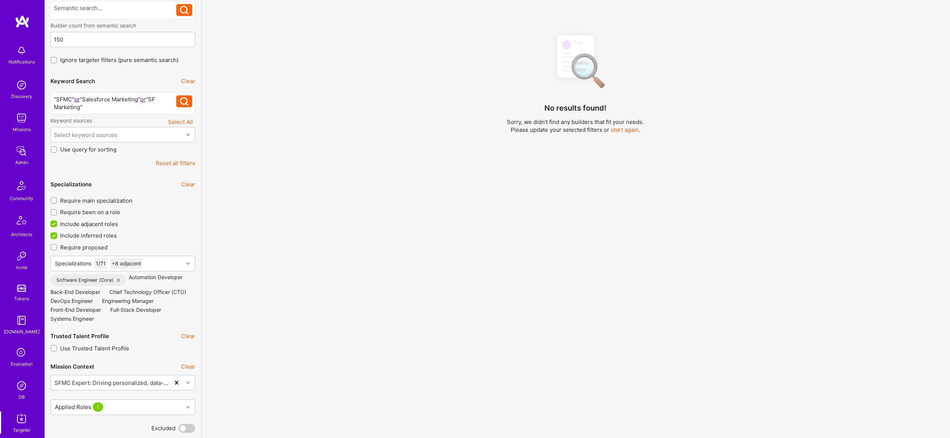
checkbox input "false"
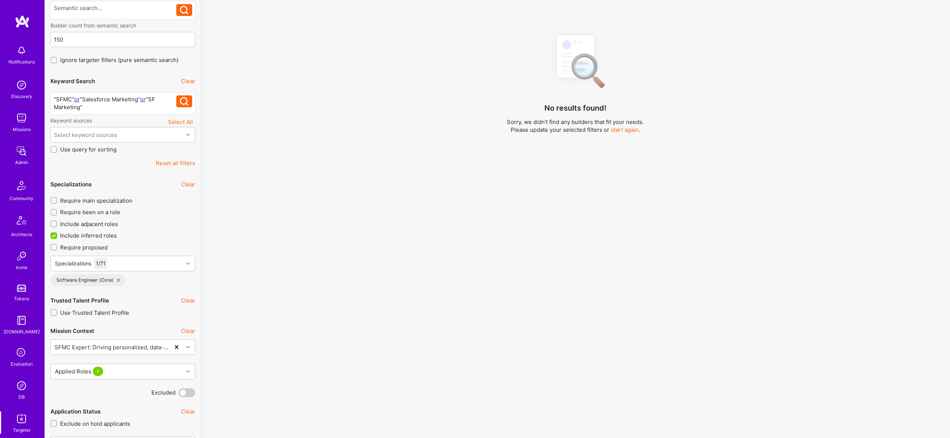
scroll to position [0, 0]
click at [91, 236] on span "Include inferred roles" at bounding box center [88, 235] width 57 height 8
click at [58, 236] on input "Include inferred roles" at bounding box center [54, 235] width 7 height 7
checkbox input "false"
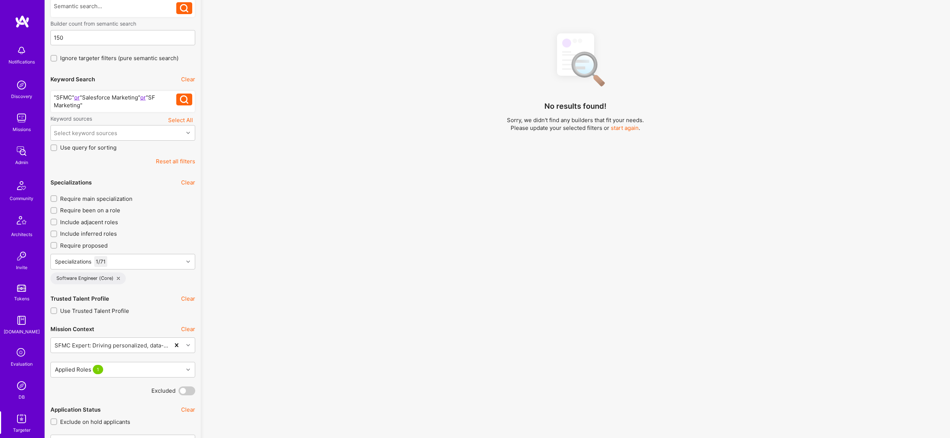
click at [145, 253] on div "Require main specialization Require been on a role Include adjacent roles Inclu…" at bounding box center [122, 239] width 145 height 89
click at [154, 258] on div "Specializations 1 / 71" at bounding box center [117, 261] width 132 height 15
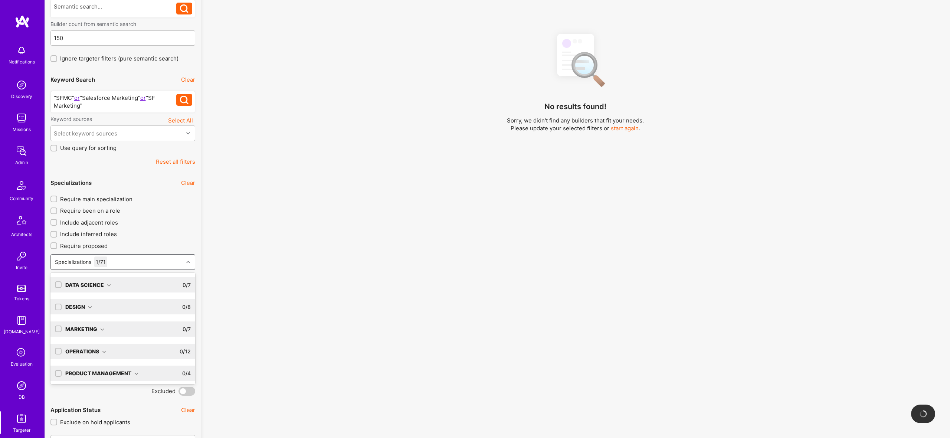
scroll to position [46, 0]
drag, startPoint x: 59, startPoint y: 369, endPoint x: 230, endPoint y: 358, distance: 172.2
click at [59, 370] on input "checkbox" at bounding box center [59, 371] width 7 height 7
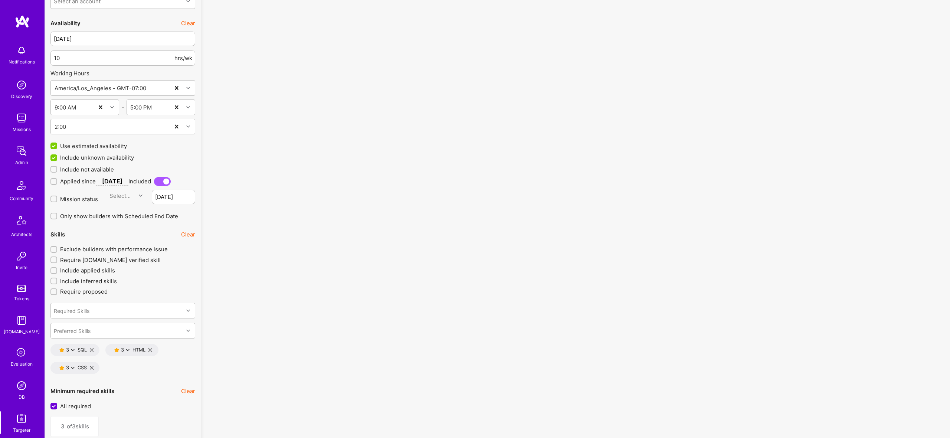
scroll to position [1211, 0]
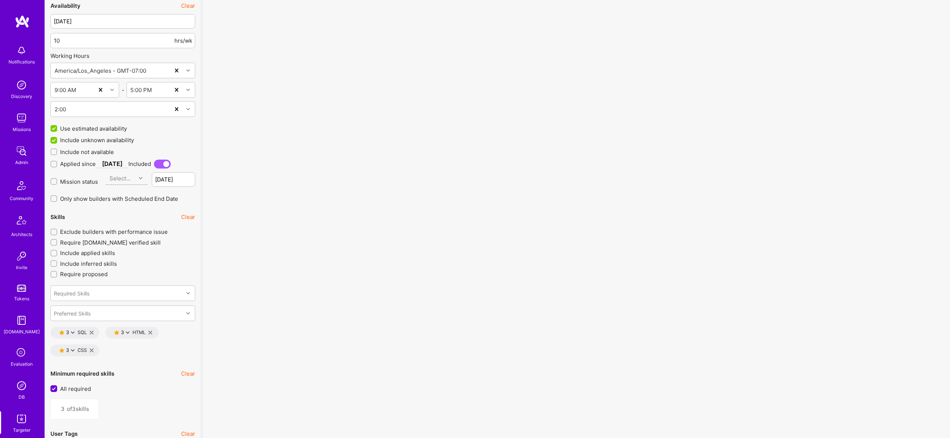
click at [91, 332] on icon at bounding box center [92, 333] width 4 height 4
click at [96, 331] on icon at bounding box center [96, 333] width 4 height 4
click at [94, 332] on div "3 CSS" at bounding box center [74, 333] width 49 height 12
click at [90, 331] on icon at bounding box center [92, 333] width 4 height 4
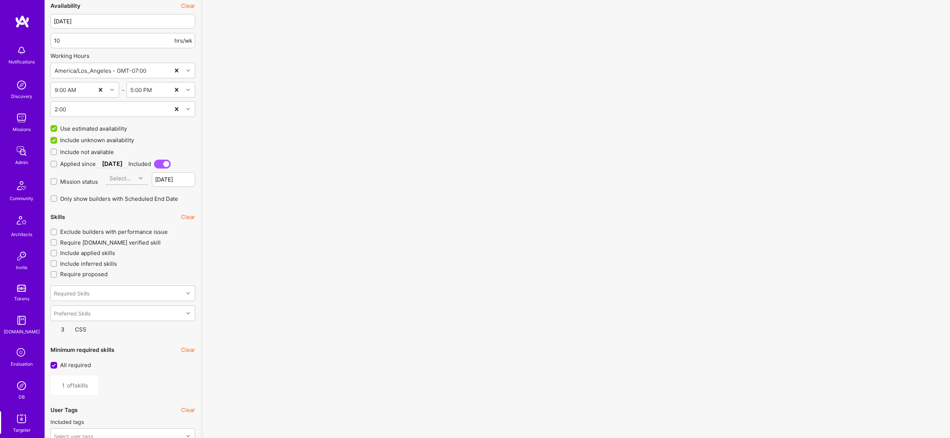
type input "0"
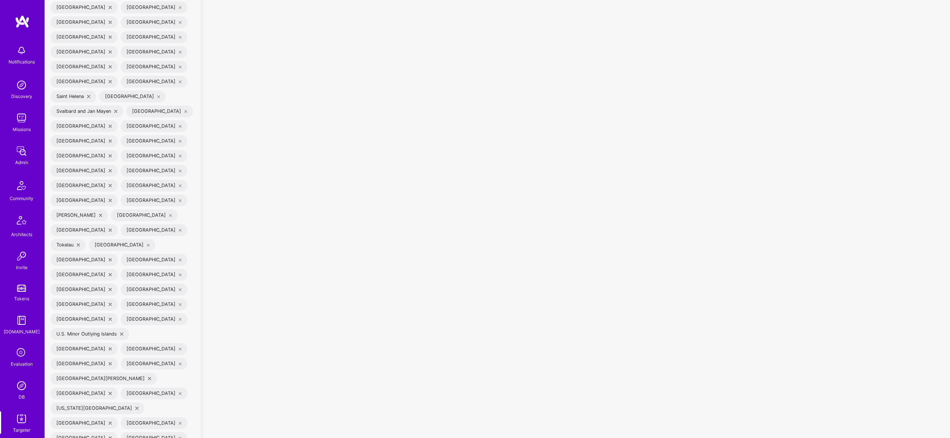
scroll to position [3261, 0]
checkbox input "true"
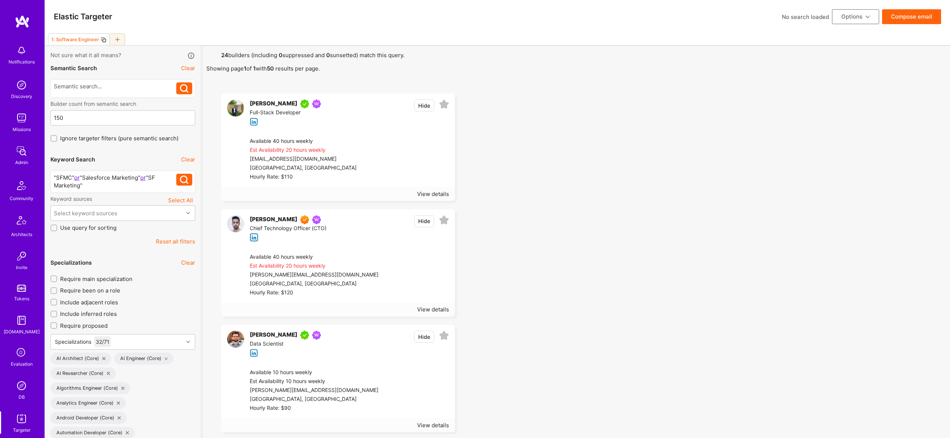
click at [910, 16] on button "Compose email" at bounding box center [911, 16] width 59 height 15
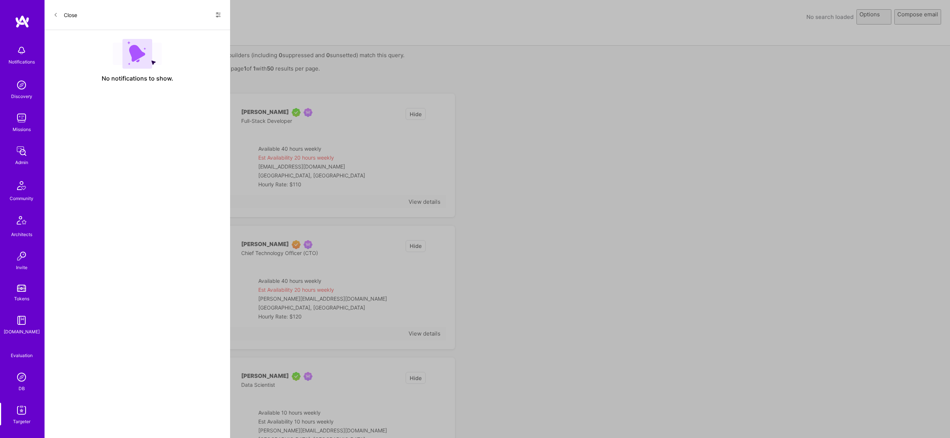
select select "rich-reachout"
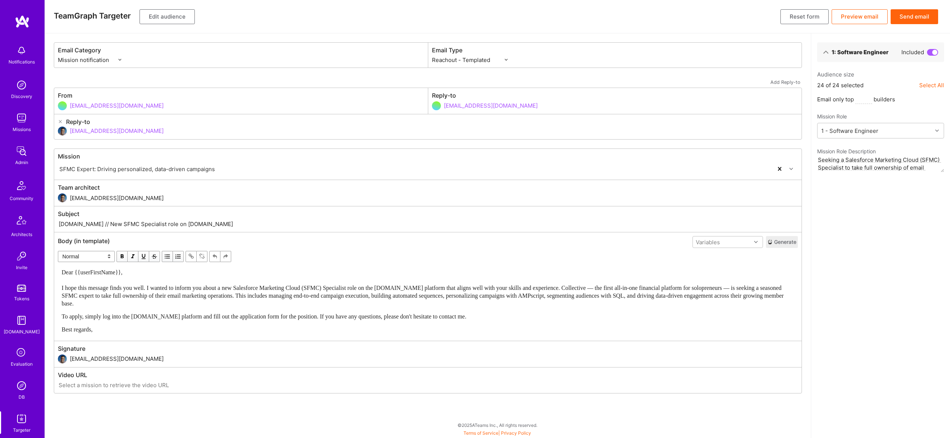
click at [906, 19] on button "Send email" at bounding box center [915, 16] width 48 height 15
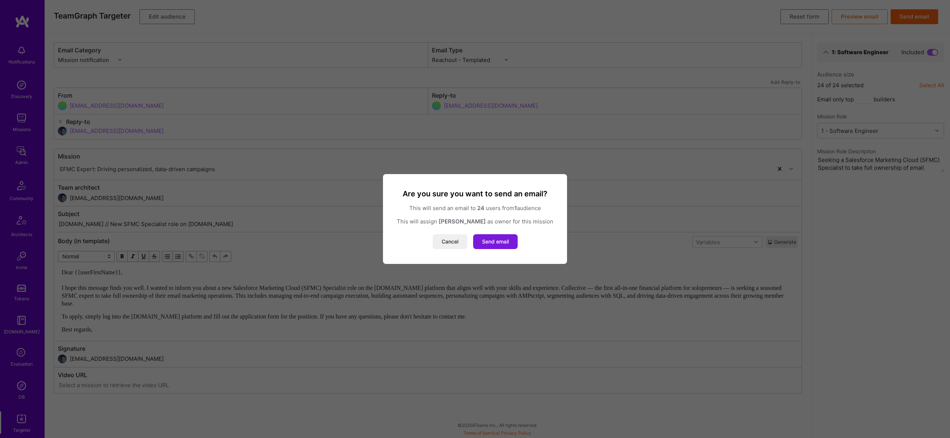
click at [499, 243] on button "Send email" at bounding box center [495, 241] width 45 height 15
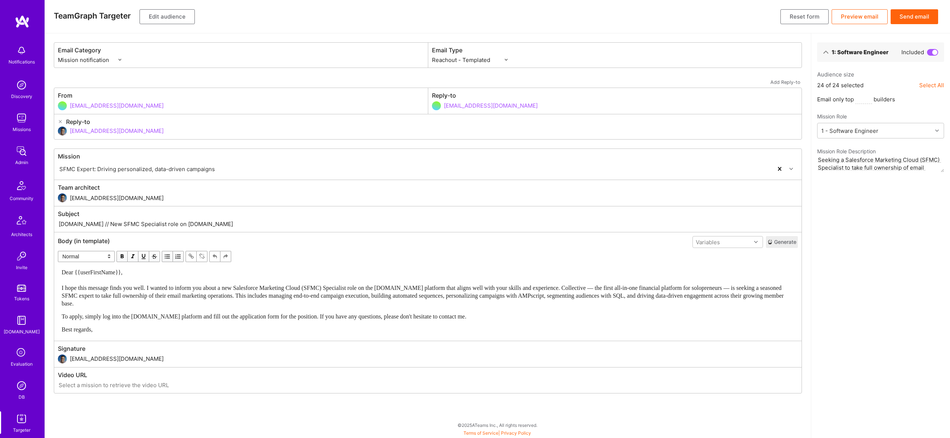
click at [22, 150] on img at bounding box center [21, 151] width 15 height 15
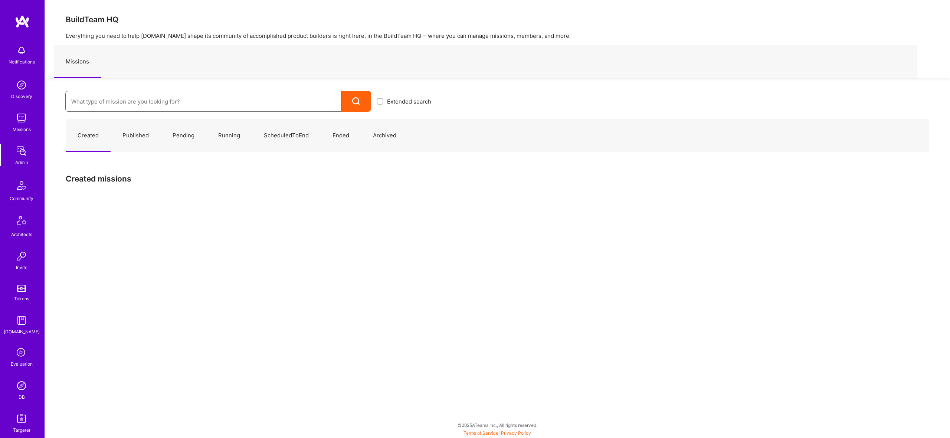
click at [224, 99] on input at bounding box center [203, 101] width 264 height 19
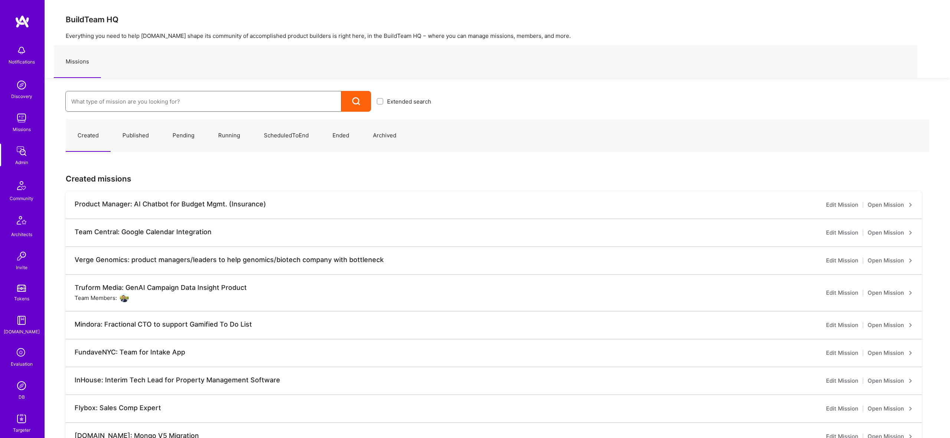
scroll to position [1, 0]
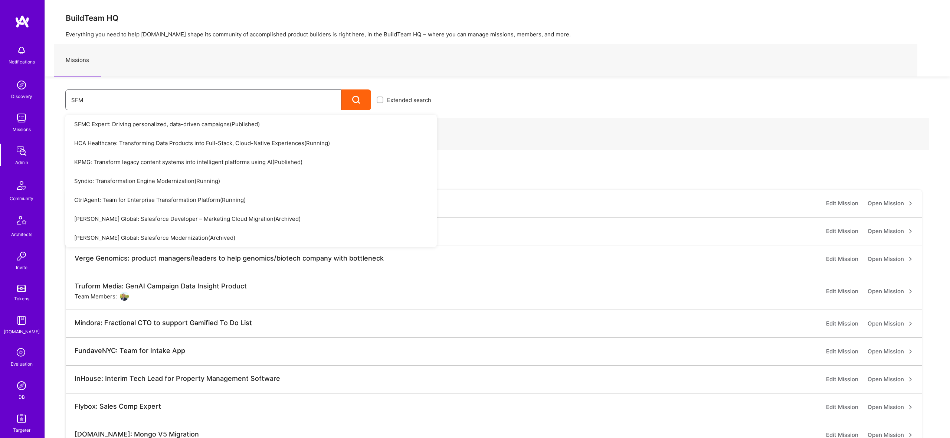
type input "SFMC"
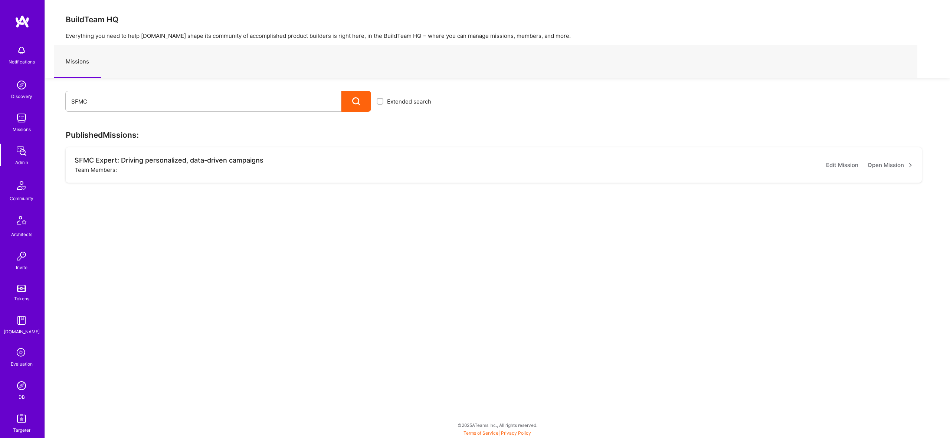
click at [893, 165] on link "Open Mission" at bounding box center [890, 165] width 45 height 9
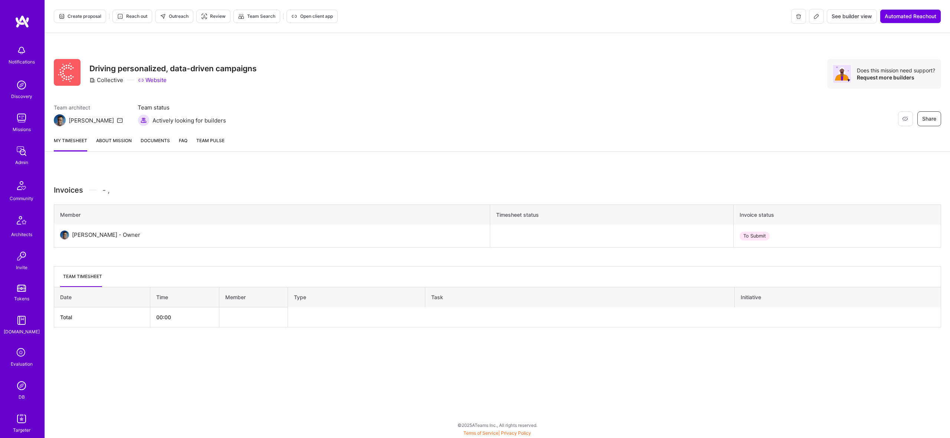
click at [104, 84] on div "Collective" at bounding box center [106, 80] width 34 height 8
copy div "Collective"
